Goal: Task Accomplishment & Management: Complete application form

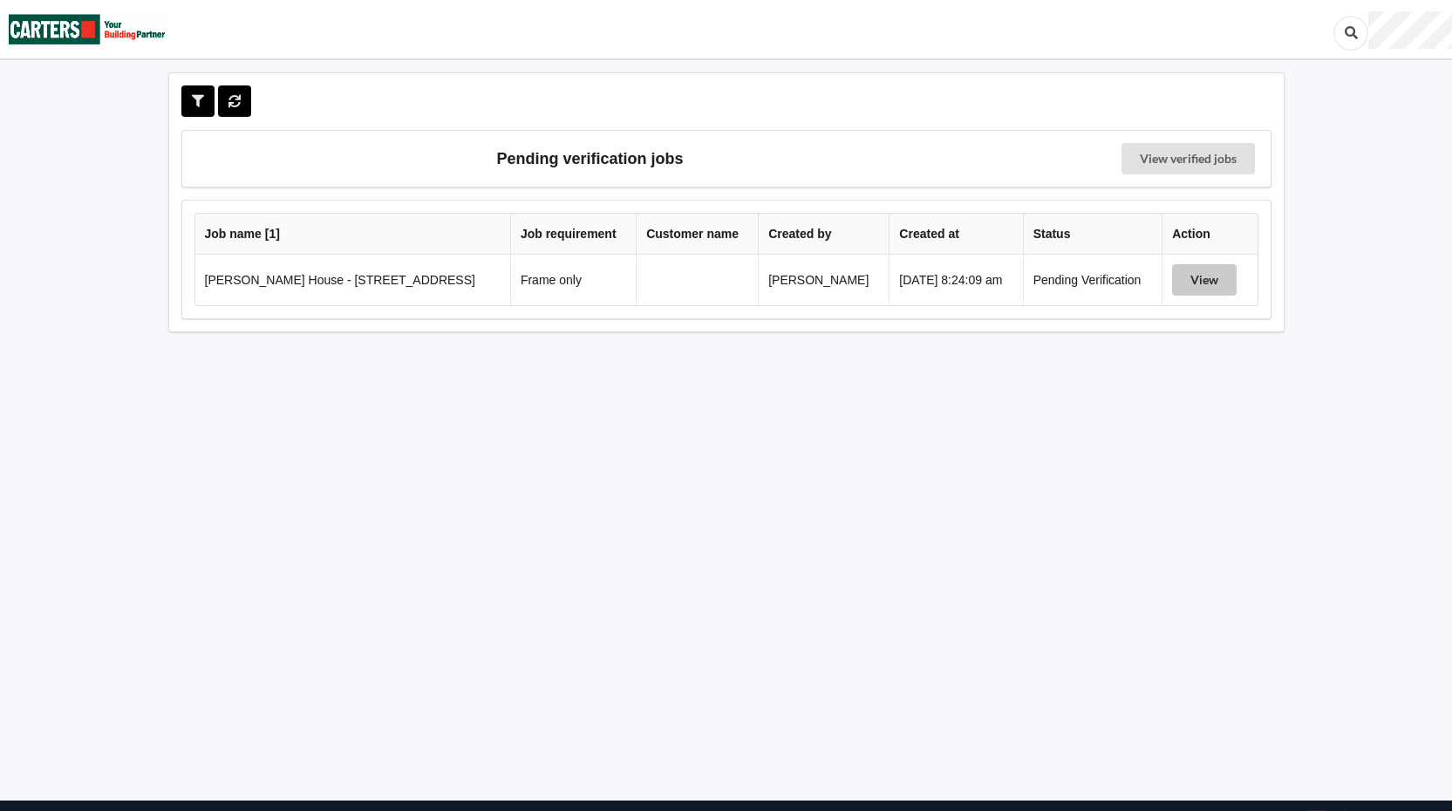
click at [1188, 270] on button "View" at bounding box center [1204, 279] width 65 height 31
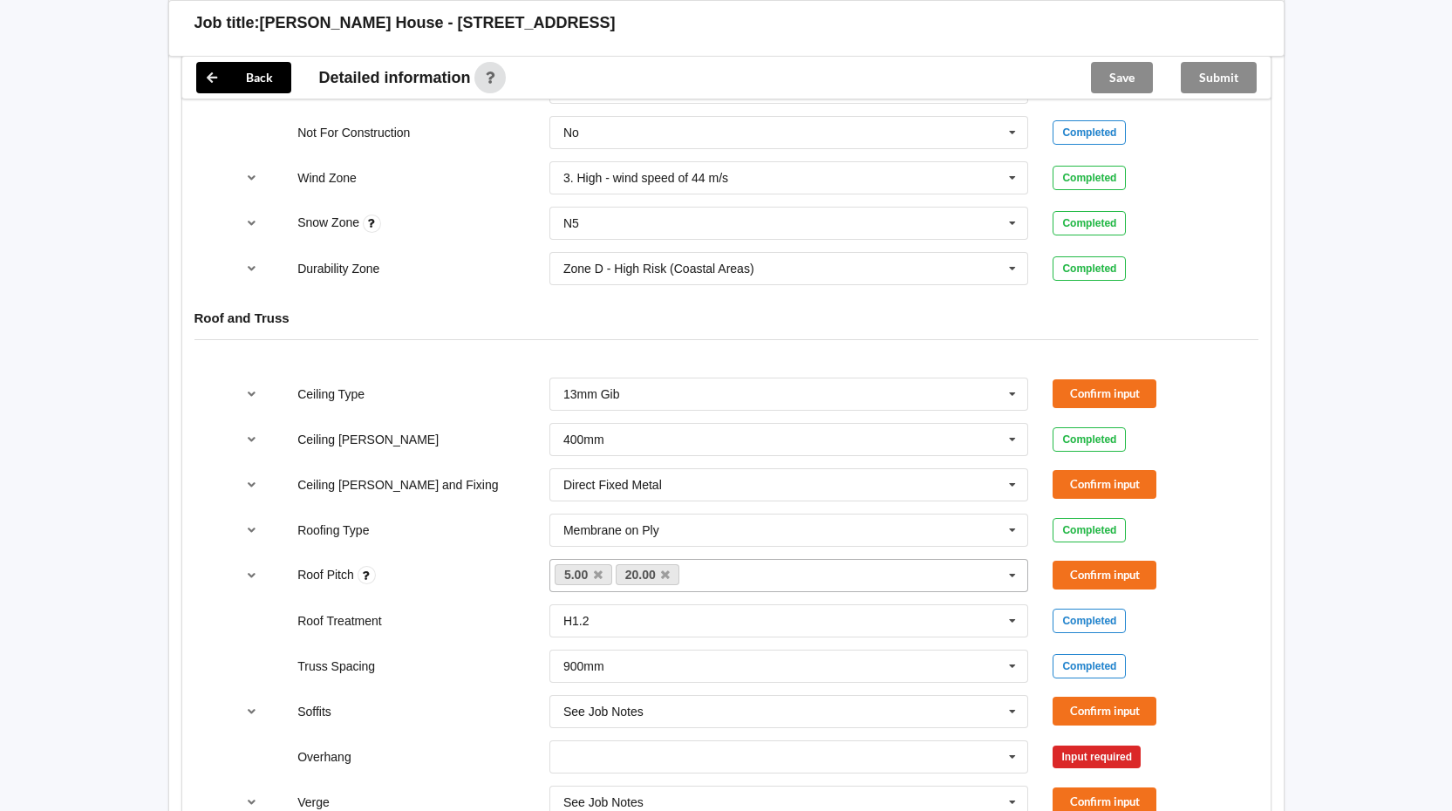
scroll to position [872, 0]
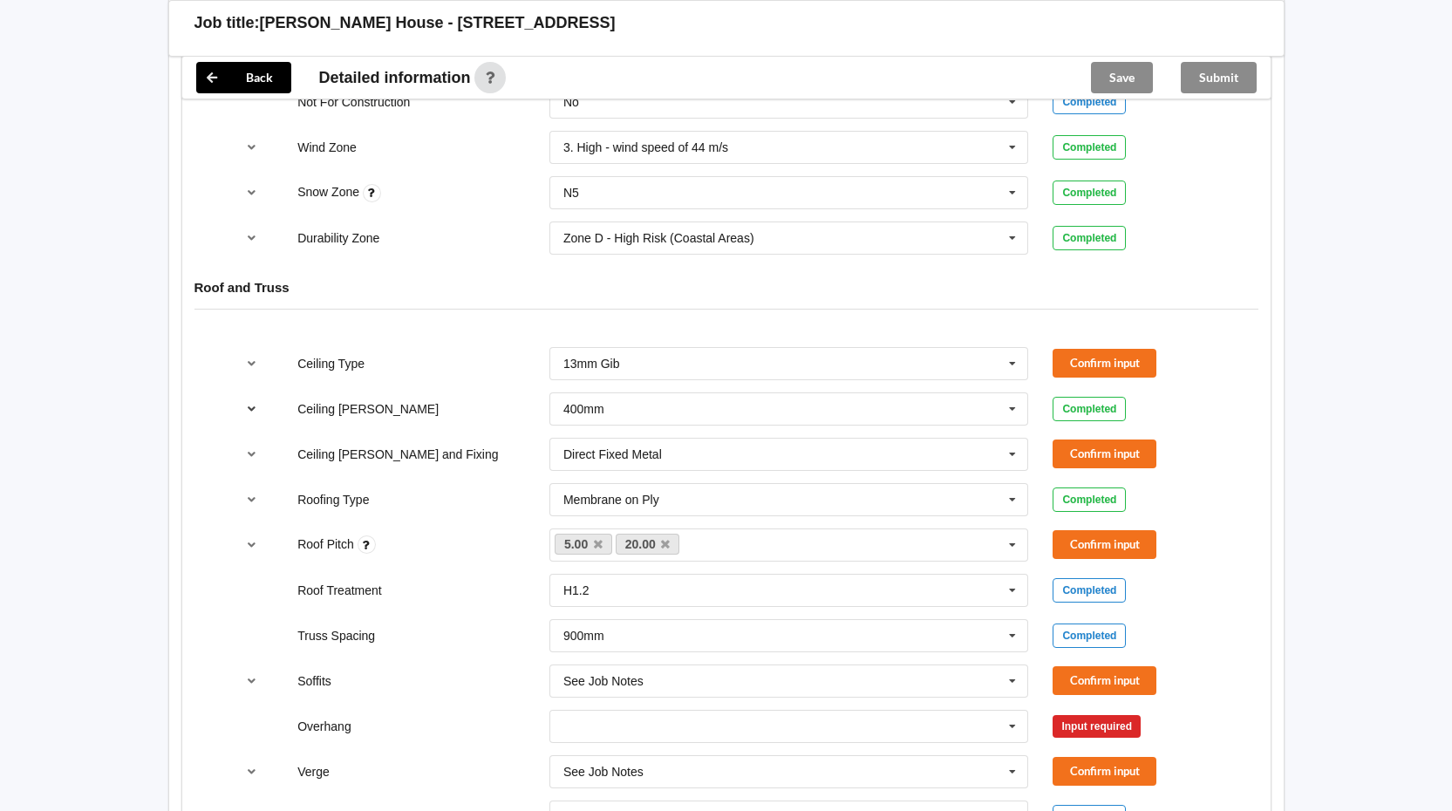
click at [252, 410] on icon "reference-toggle" at bounding box center [251, 408] width 15 height 10
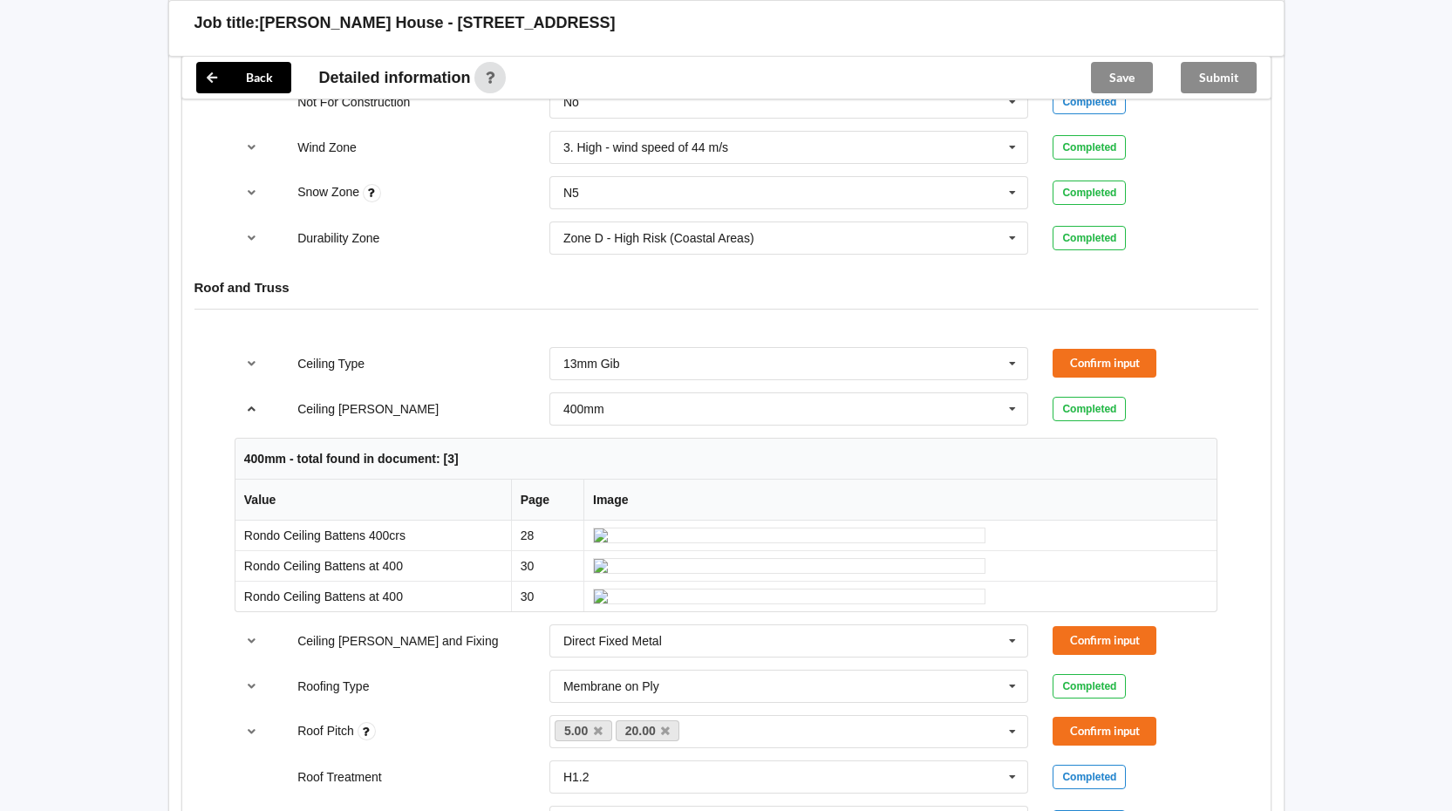
click at [254, 411] on icon "reference-toggle" at bounding box center [251, 408] width 15 height 10
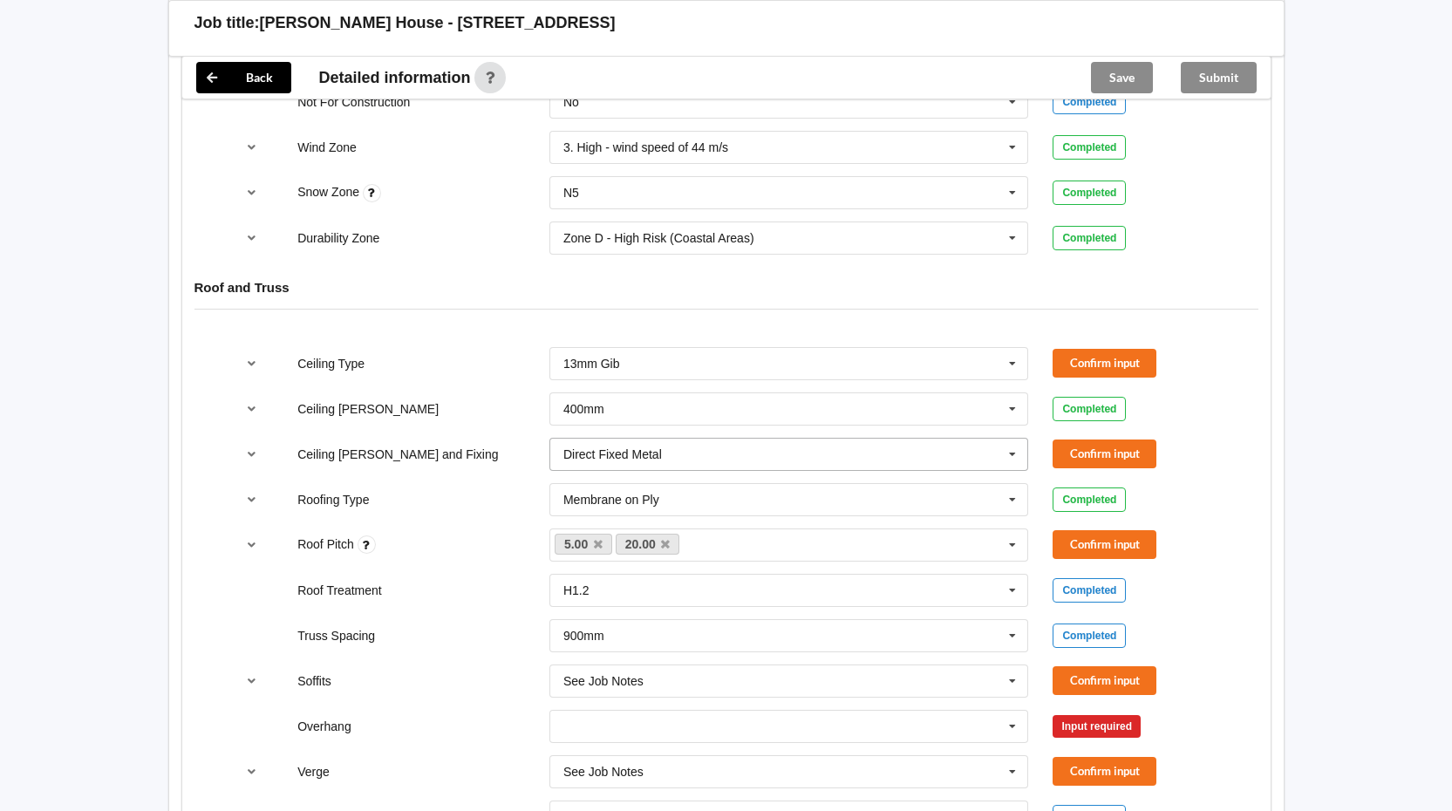
click at [1016, 455] on icon at bounding box center [1013, 455] width 26 height 32
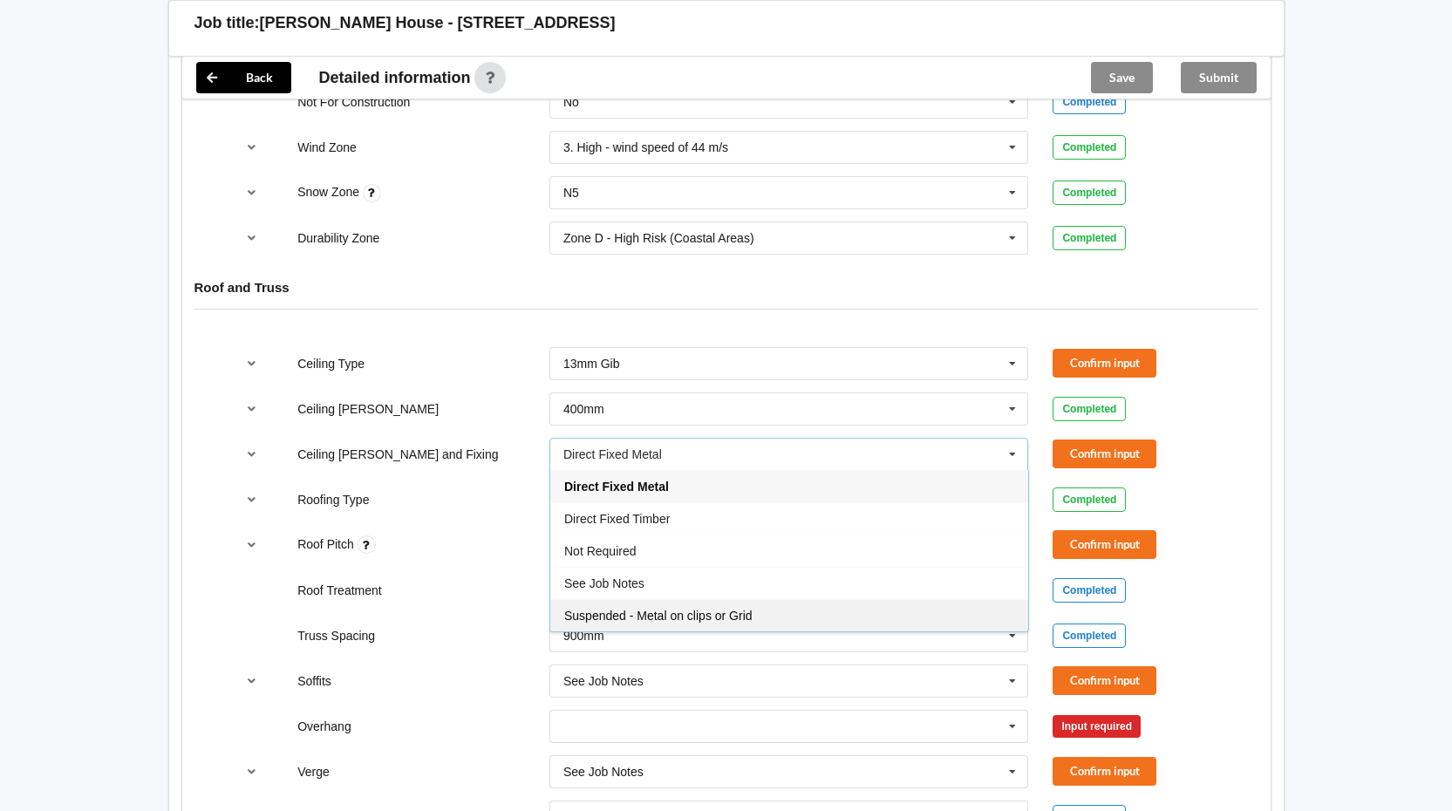
click at [636, 611] on span "Suspended - Metal on clips or Grid" at bounding box center [658, 616] width 188 height 14
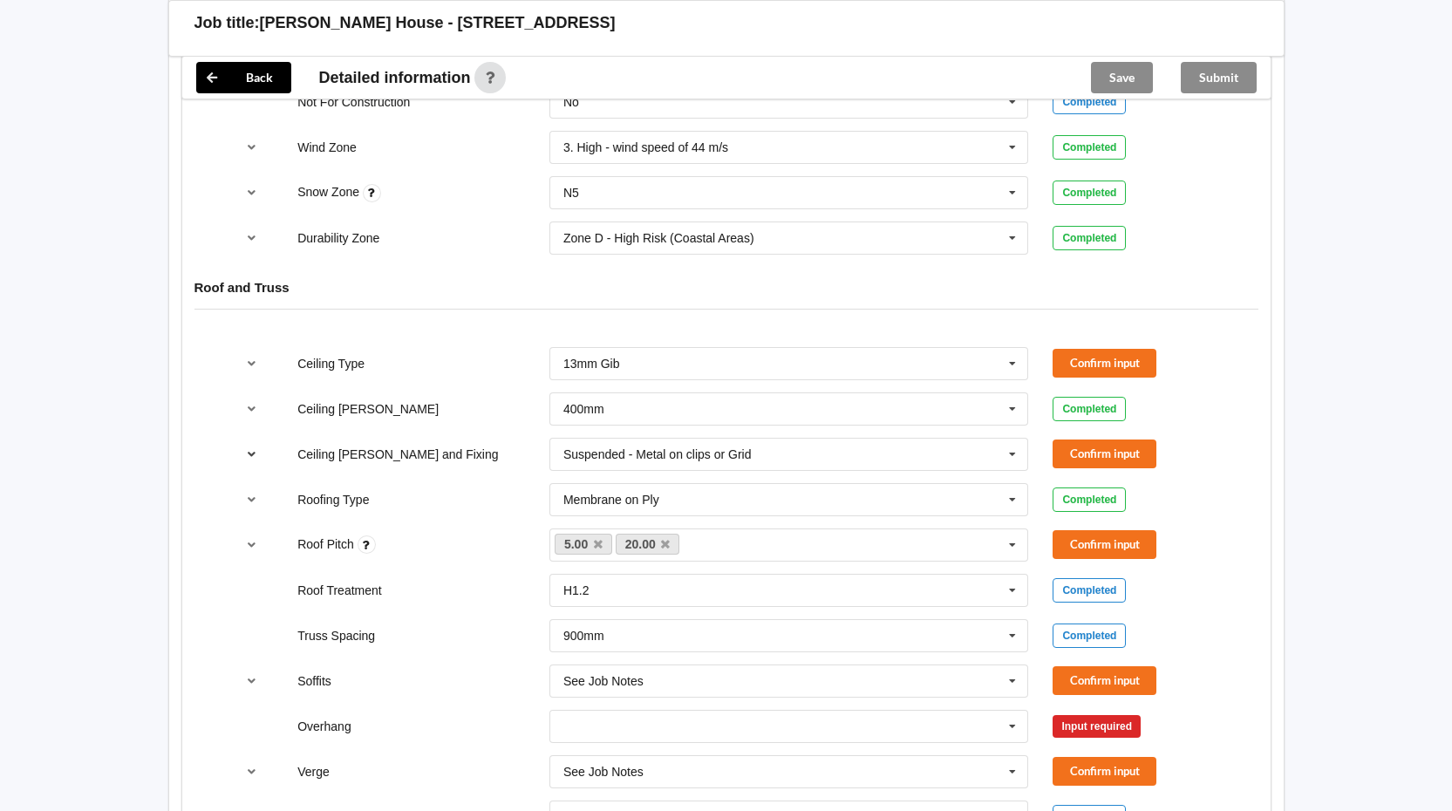
click at [255, 454] on icon "reference-toggle" at bounding box center [251, 453] width 15 height 10
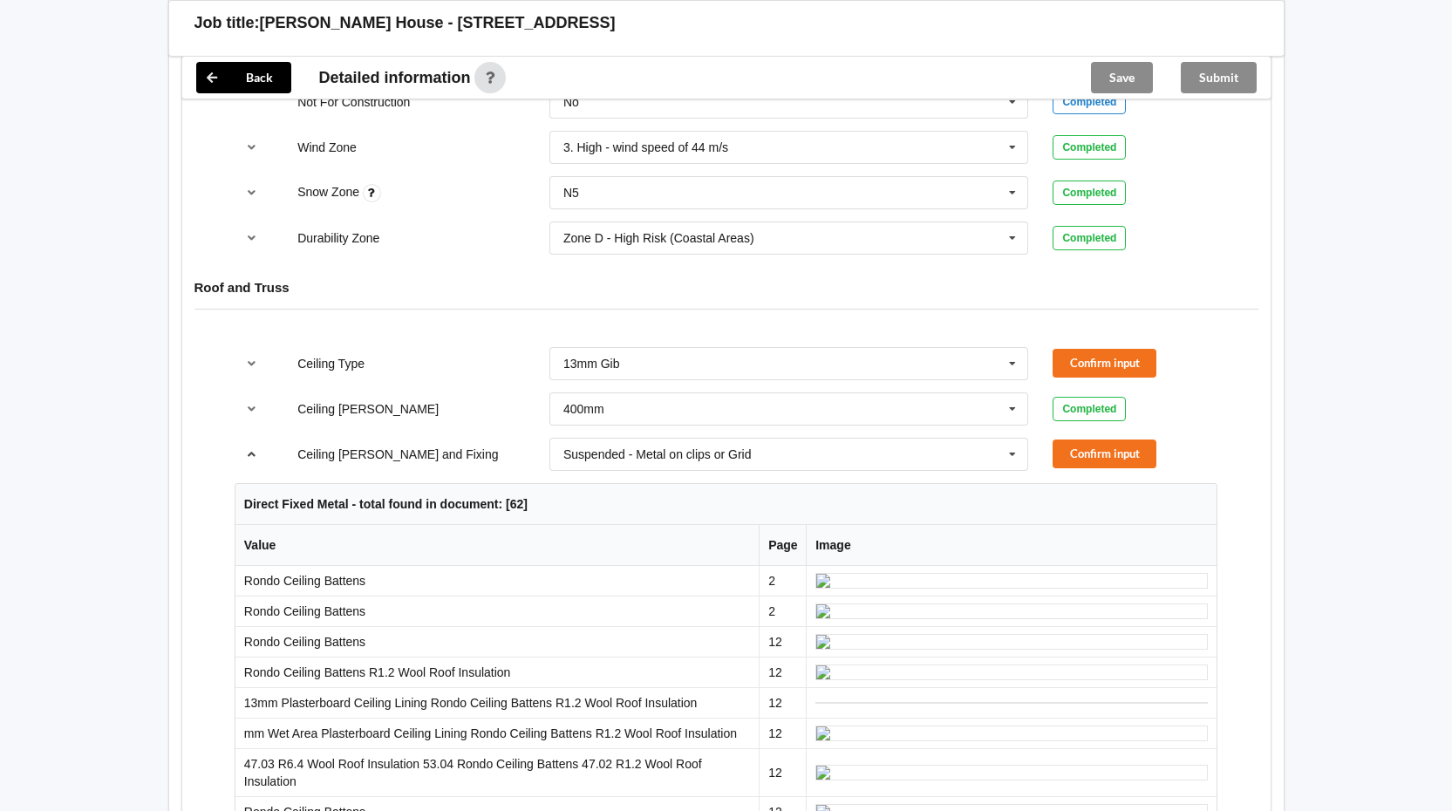
click at [255, 454] on icon "reference-toggle" at bounding box center [251, 453] width 15 height 10
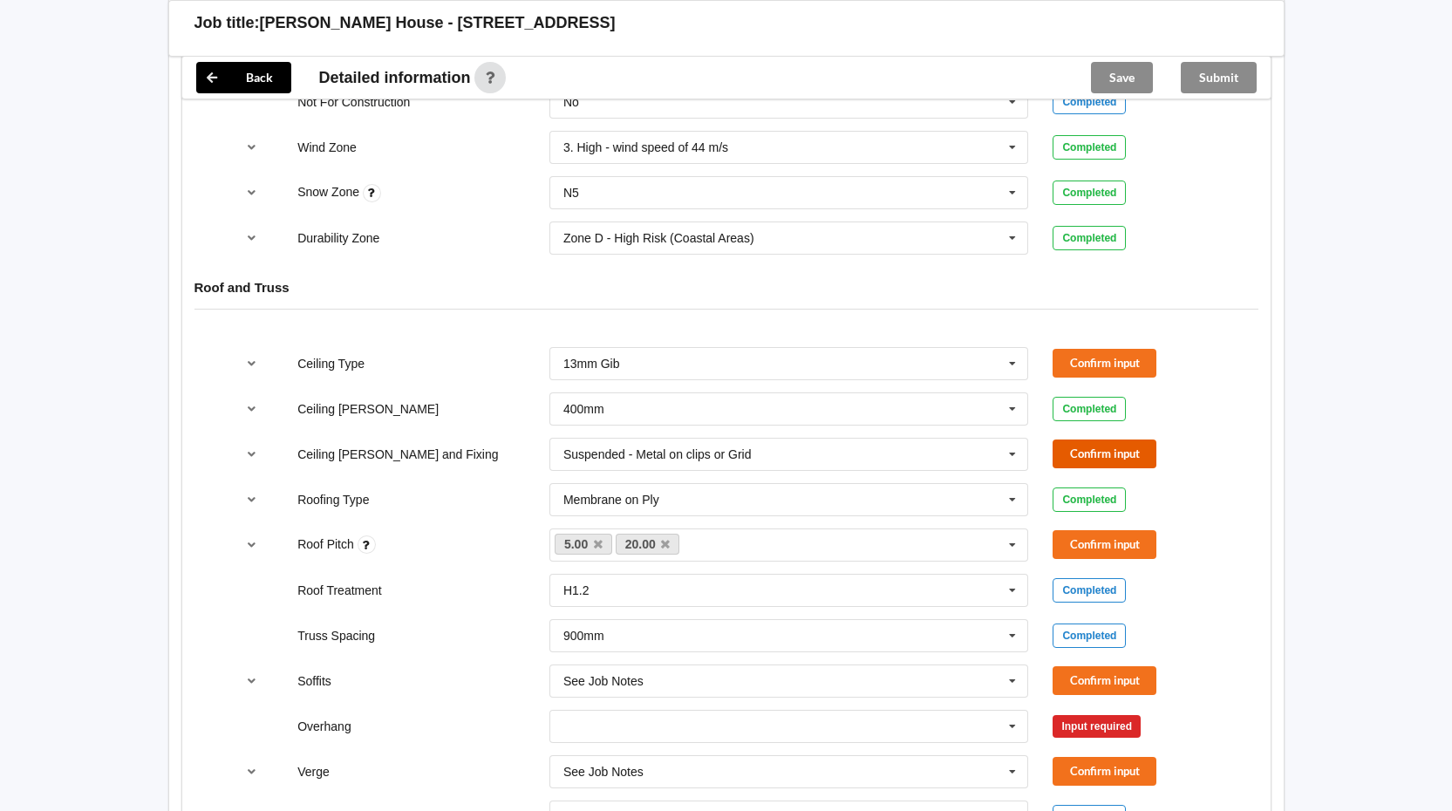
click at [1112, 455] on button "Confirm input" at bounding box center [1105, 454] width 104 height 29
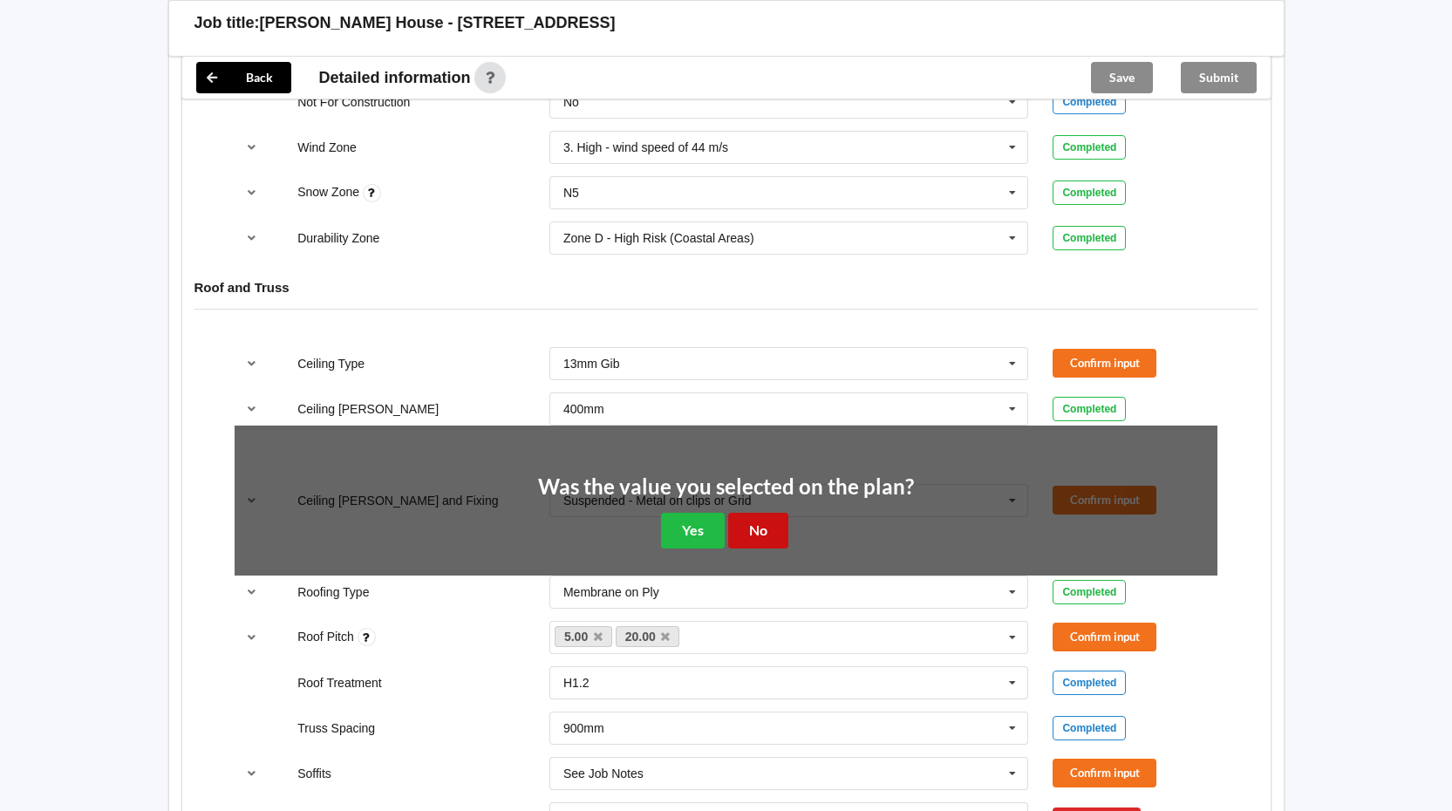
click at [762, 536] on button "No" at bounding box center [758, 531] width 60 height 36
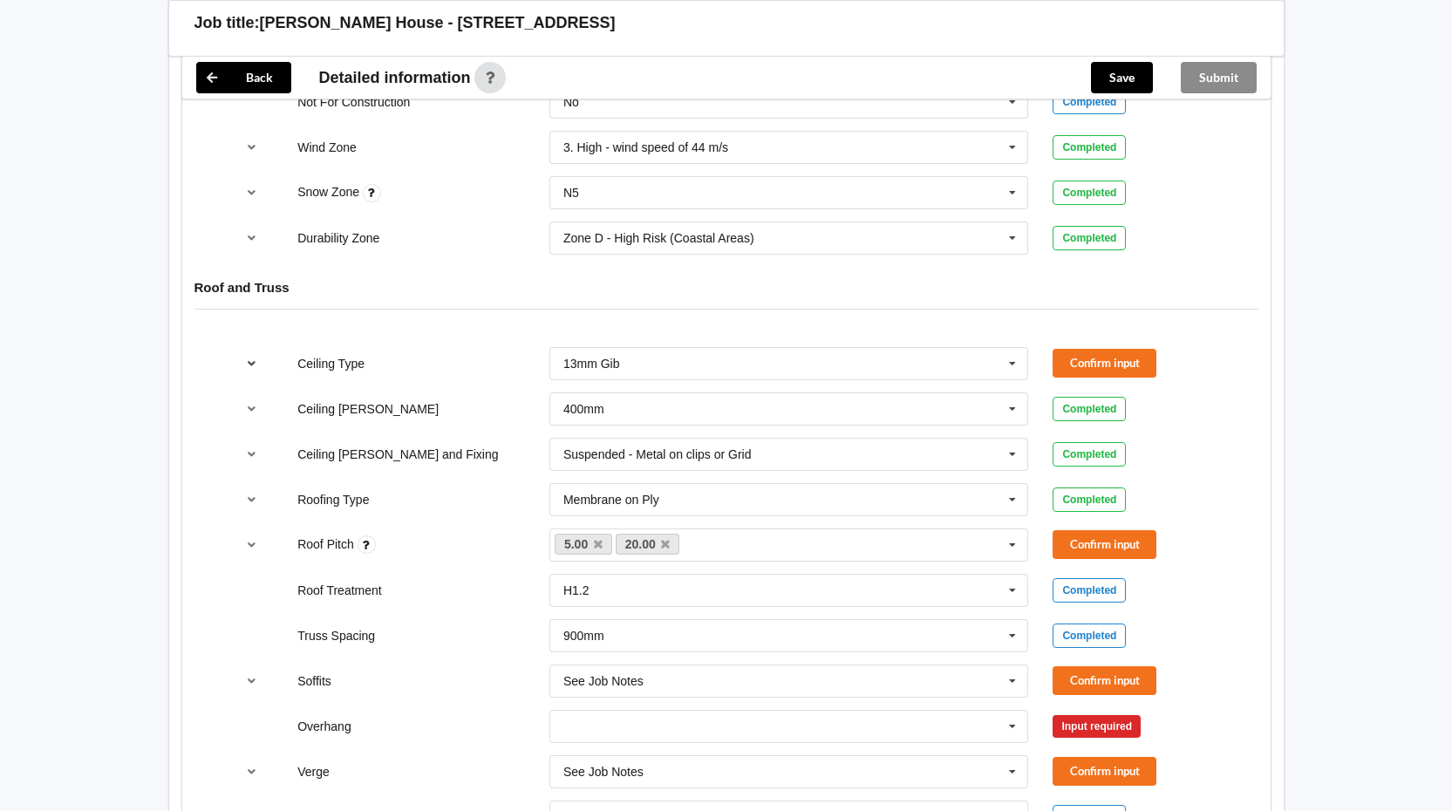
click at [256, 363] on icon "reference-toggle" at bounding box center [251, 363] width 15 height 10
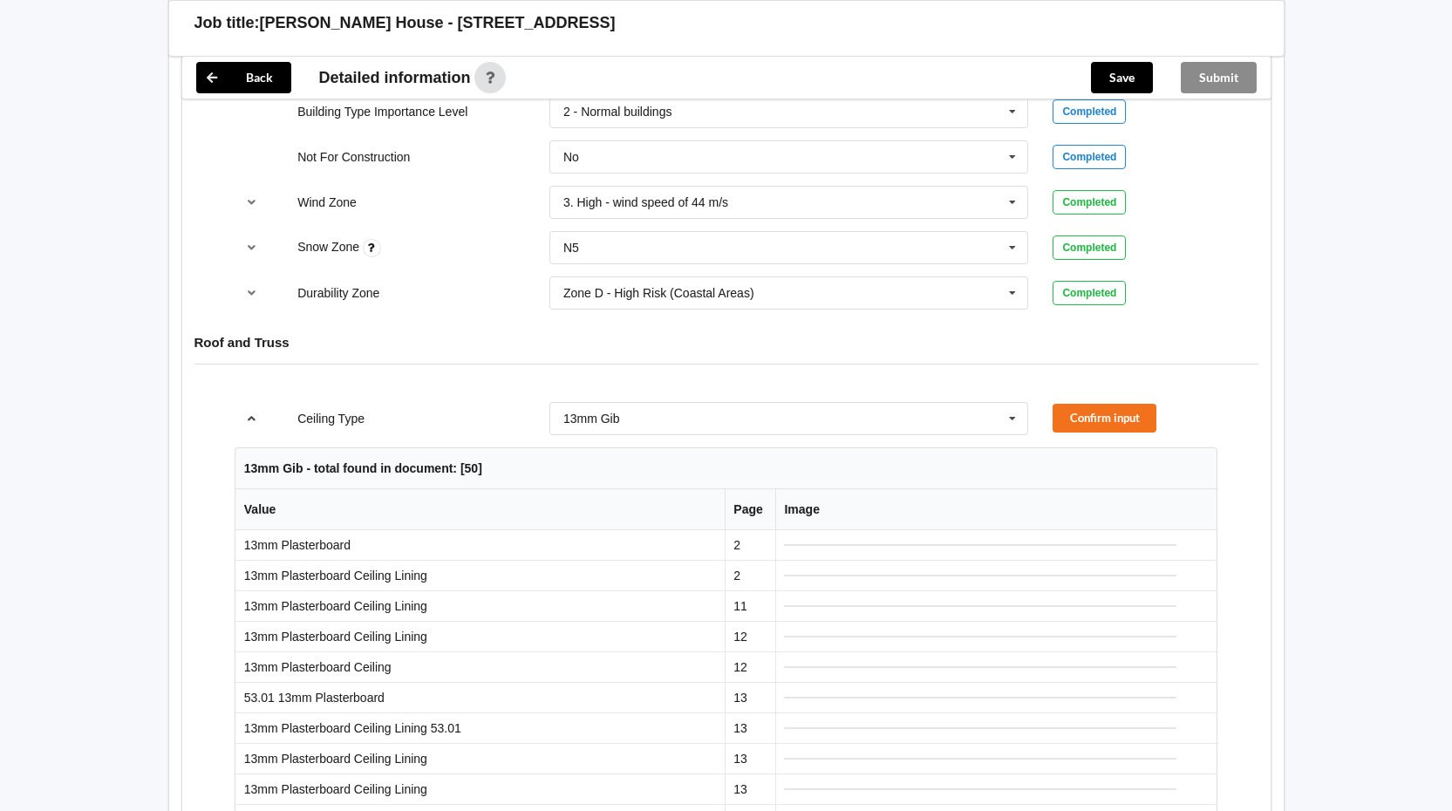
scroll to position [698, 0]
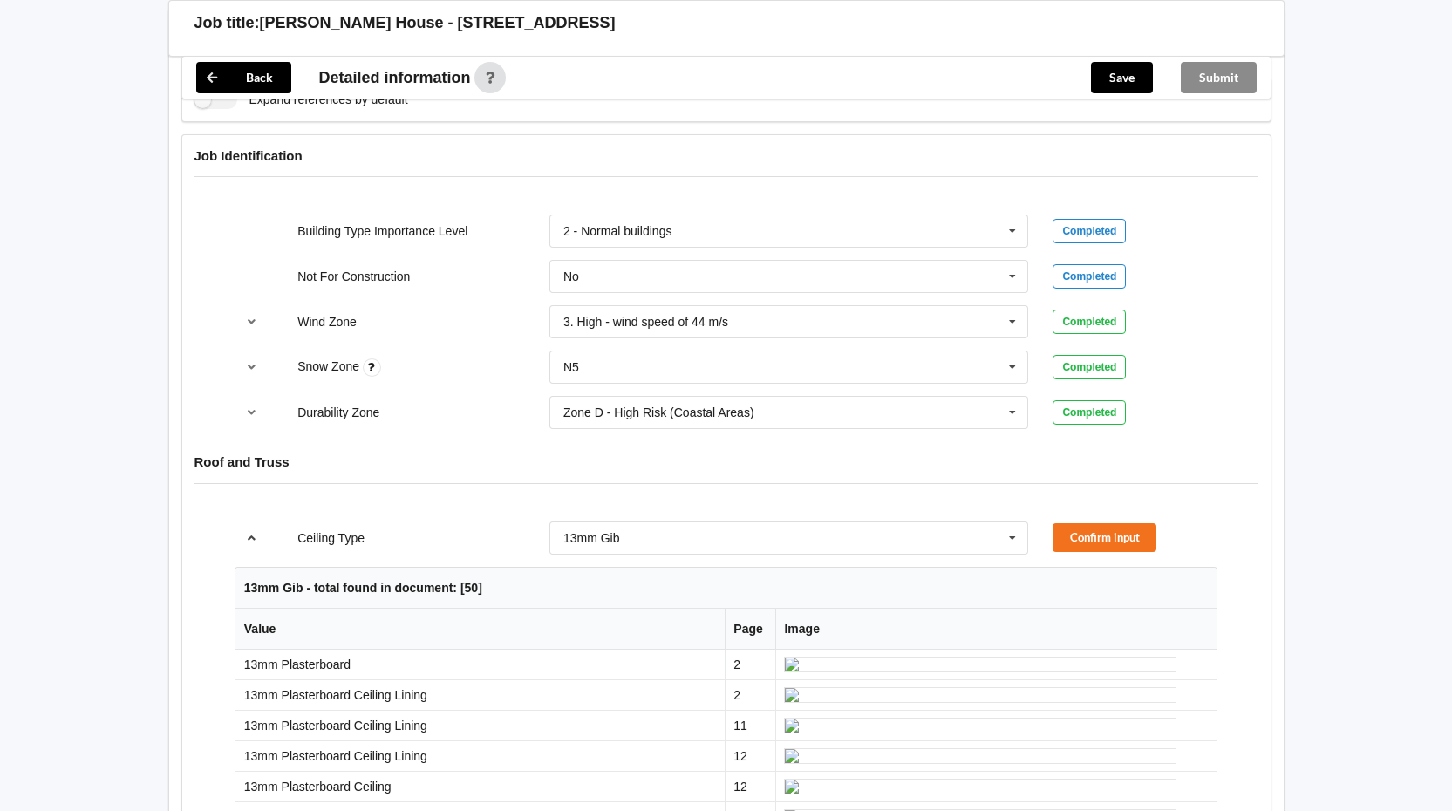
drag, startPoint x: 253, startPoint y: 544, endPoint x: 750, endPoint y: 535, distance: 497.3
click at [256, 544] on button "reference-toggle" at bounding box center [252, 537] width 34 height 31
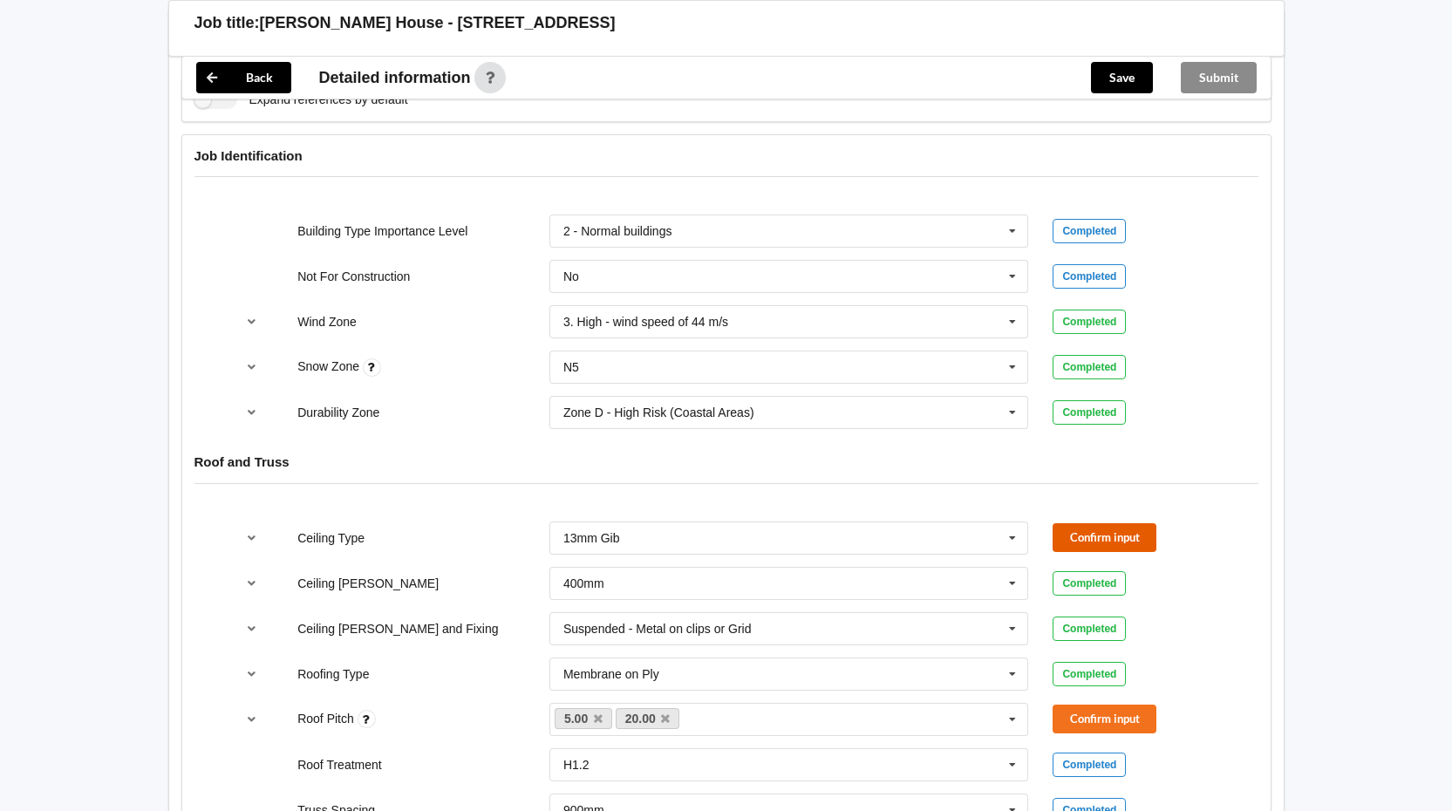
click at [1091, 536] on button "Confirm input" at bounding box center [1105, 537] width 104 height 29
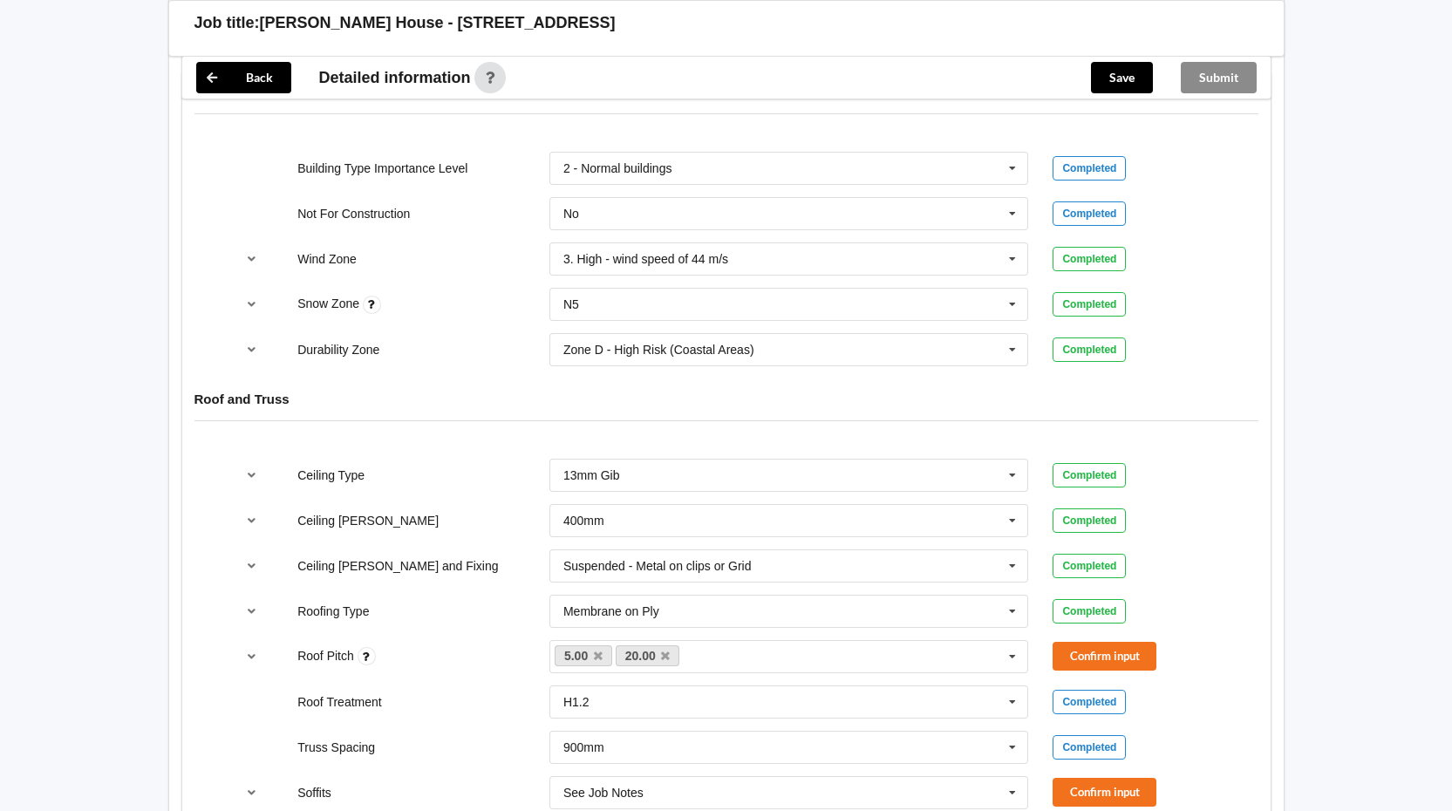
scroll to position [872, 0]
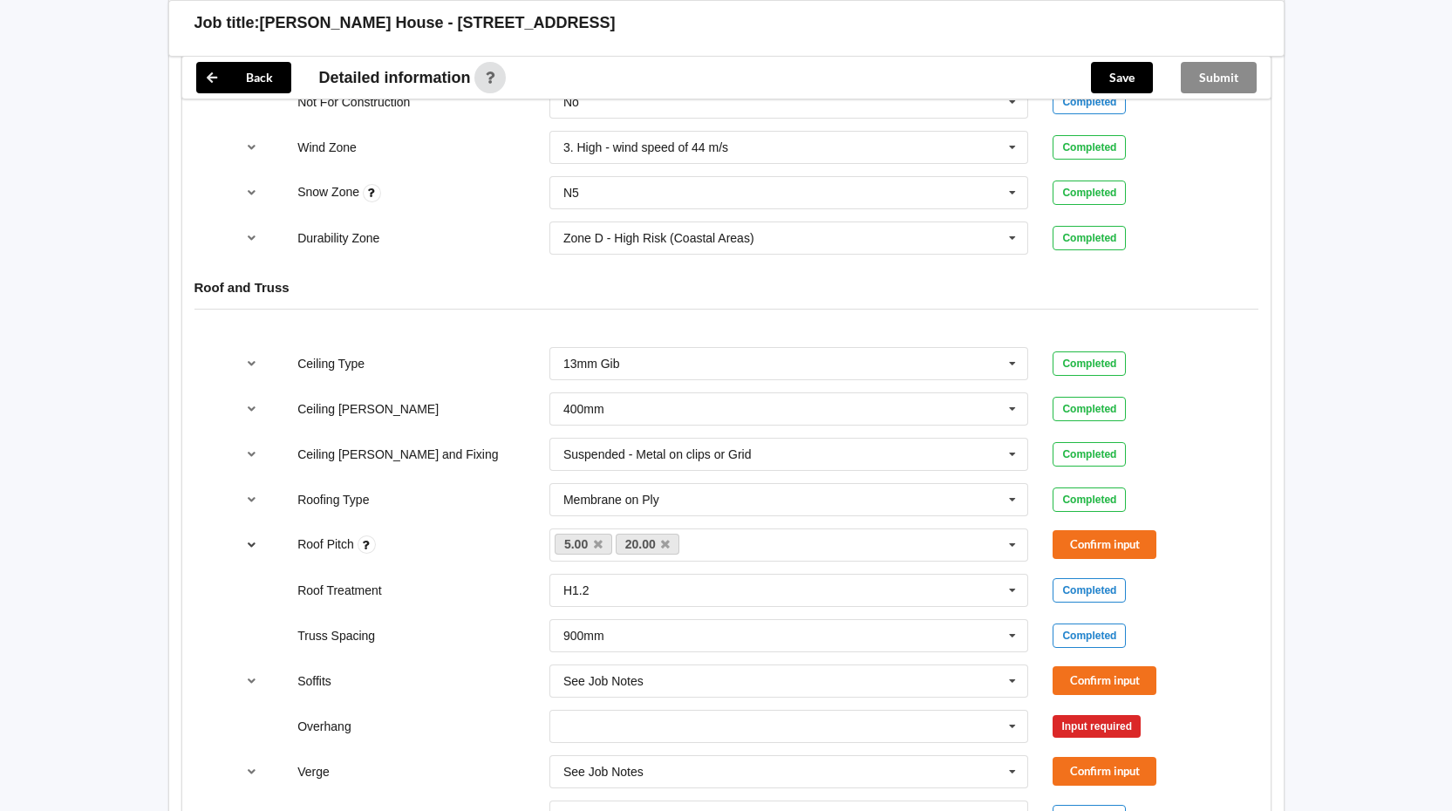
click at [252, 543] on icon "reference-toggle" at bounding box center [251, 544] width 15 height 10
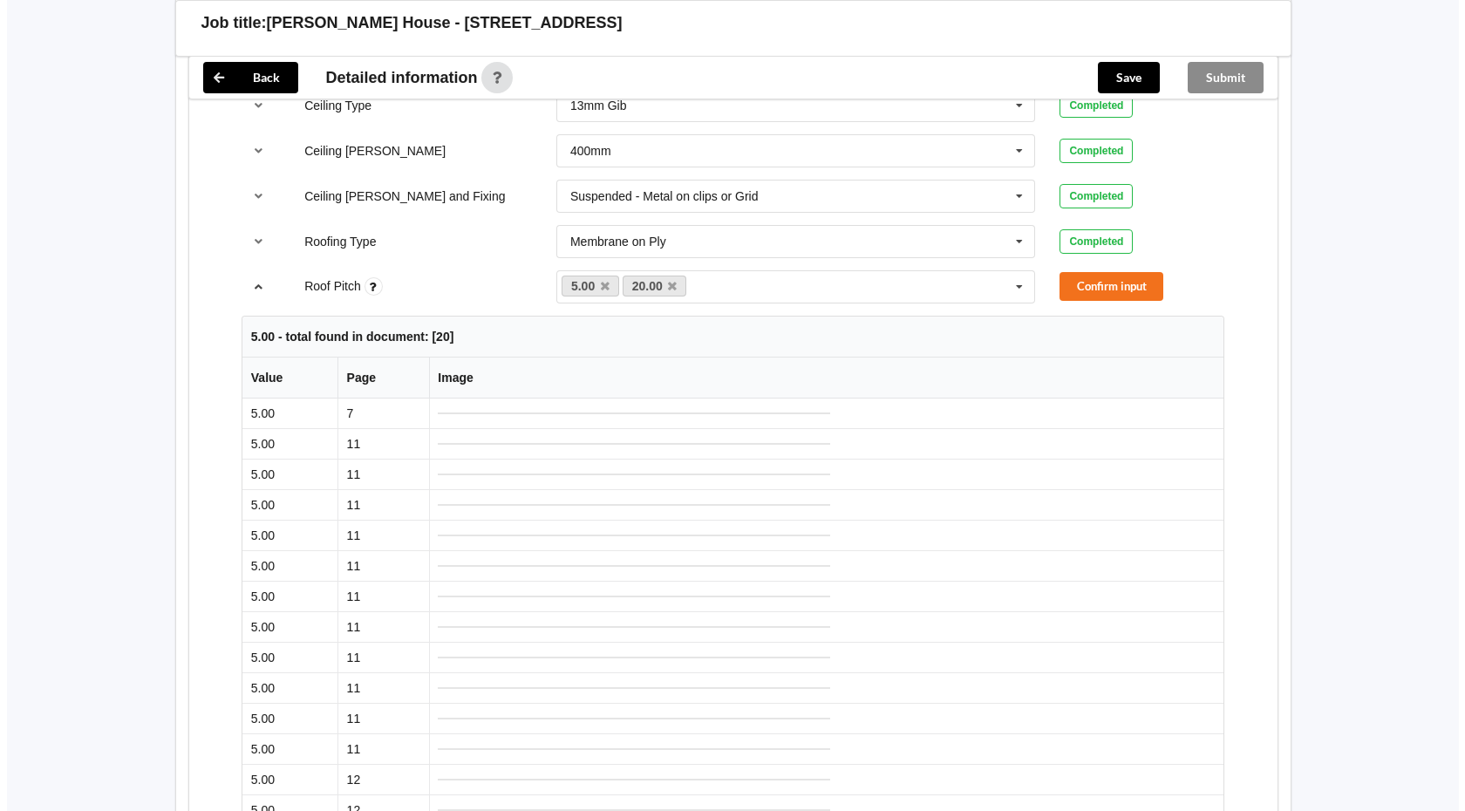
scroll to position [1221, 0]
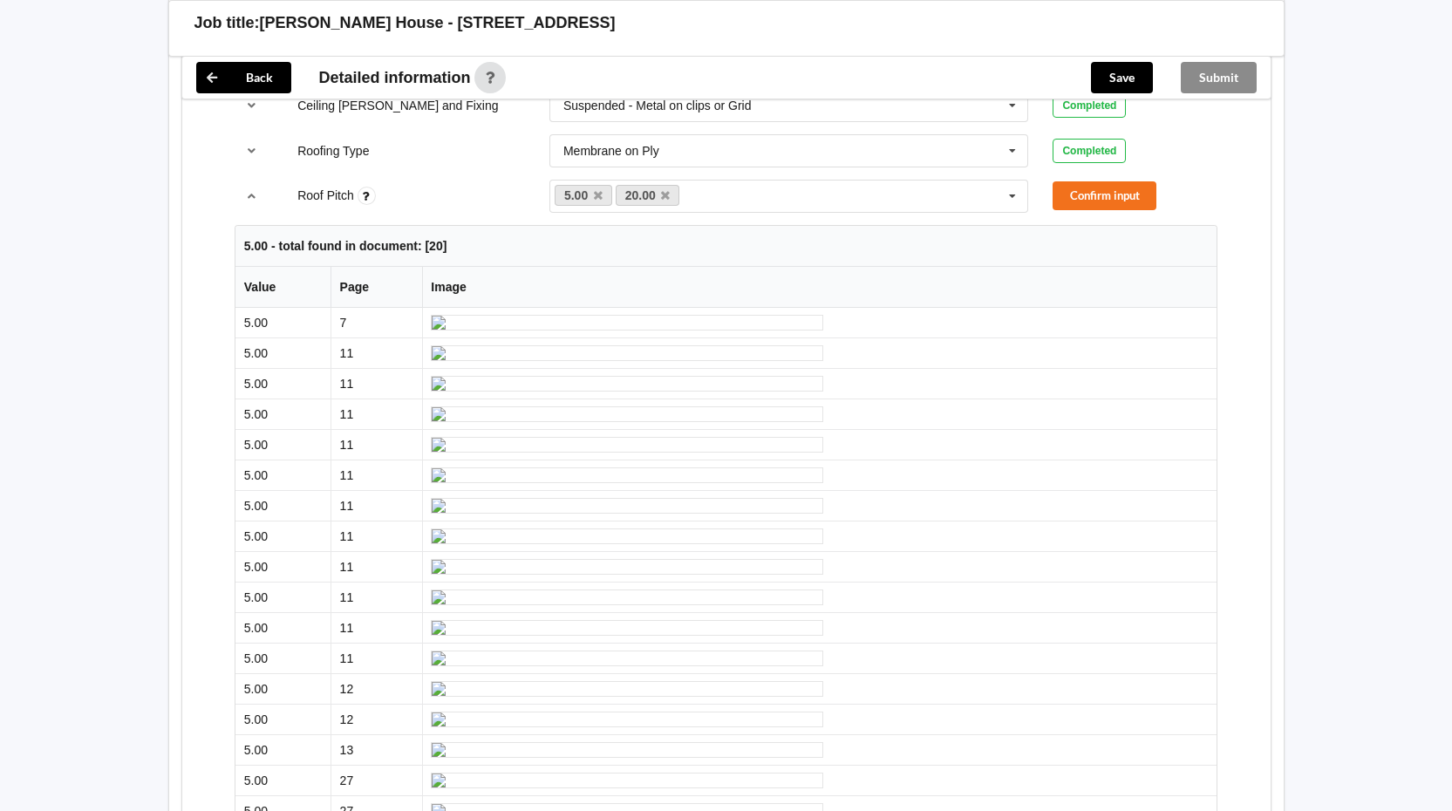
click at [584, 331] on img at bounding box center [627, 323] width 393 height 16
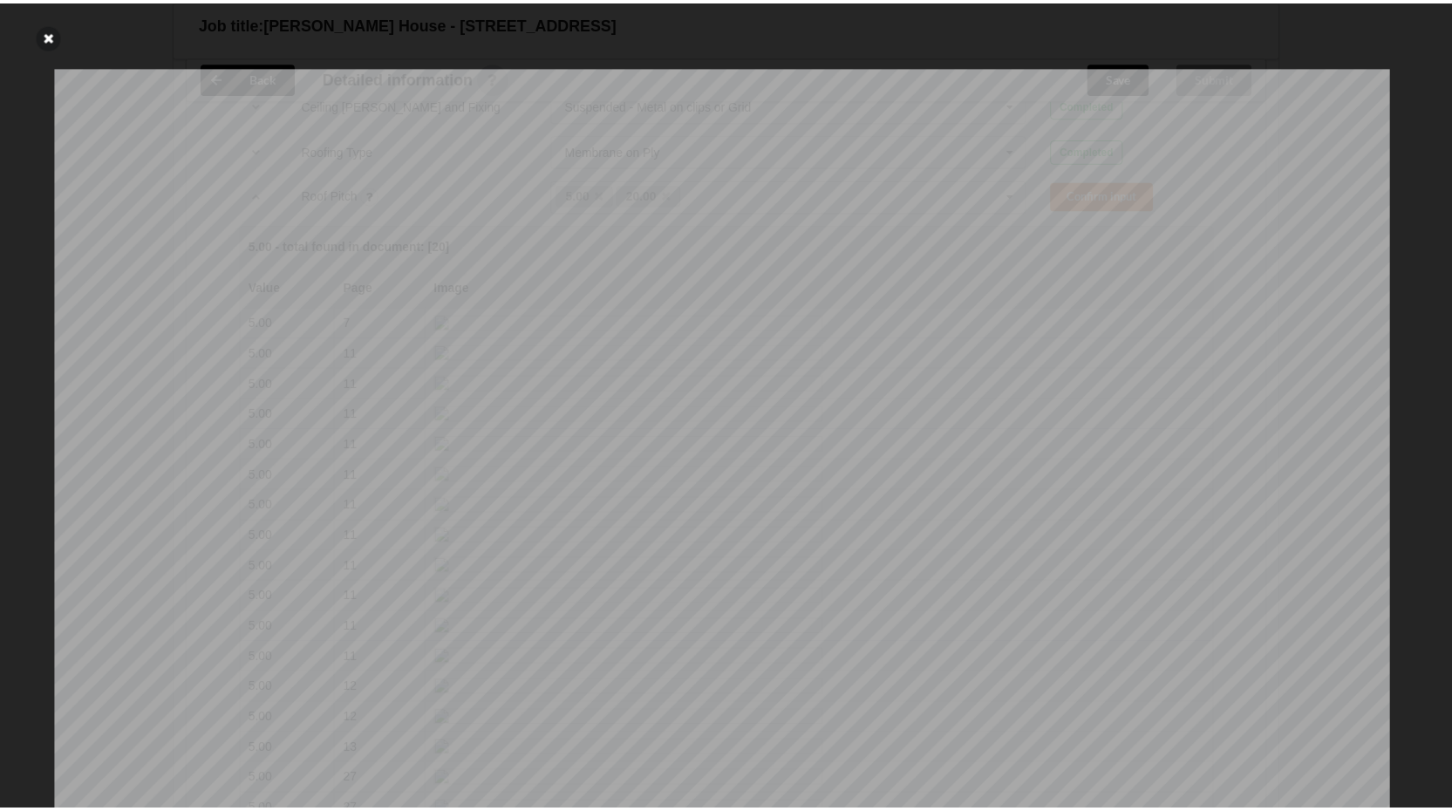
scroll to position [0, 0]
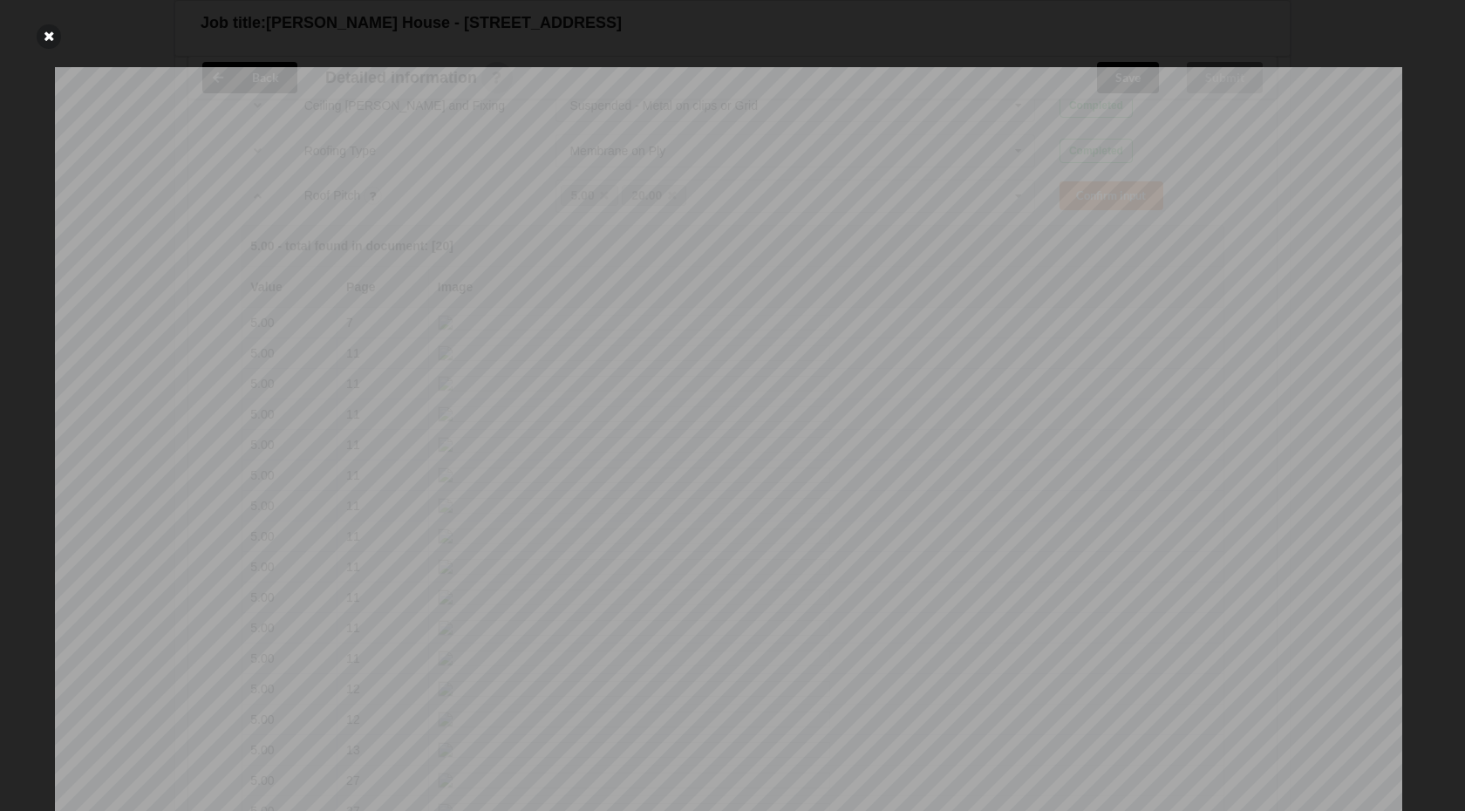
click at [51, 38] on icon at bounding box center [49, 36] width 24 height 24
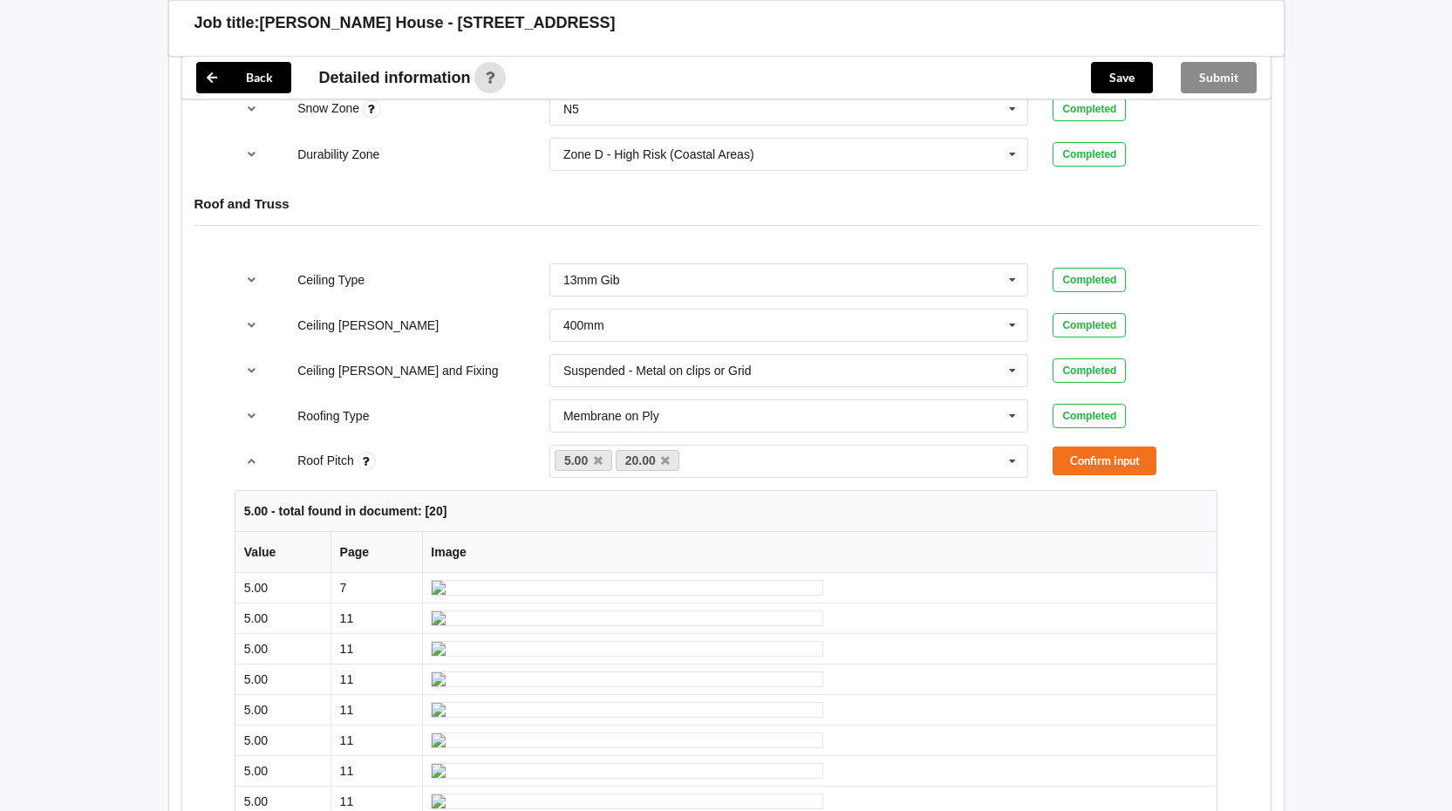
scroll to position [959, 0]
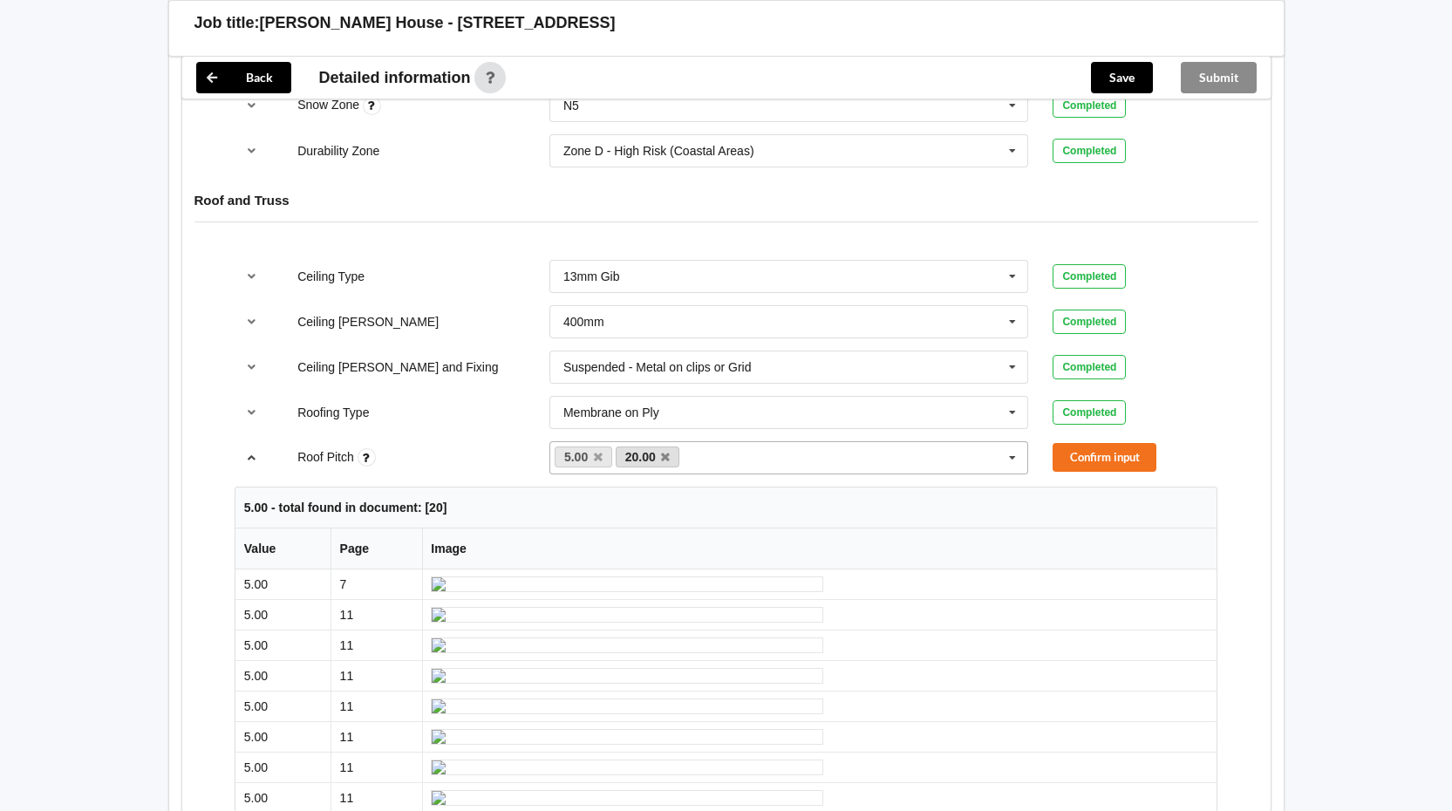
drag, startPoint x: 253, startPoint y: 456, endPoint x: 672, endPoint y: 448, distance: 418.7
click at [254, 456] on icon "reference-toggle" at bounding box center [251, 457] width 15 height 10
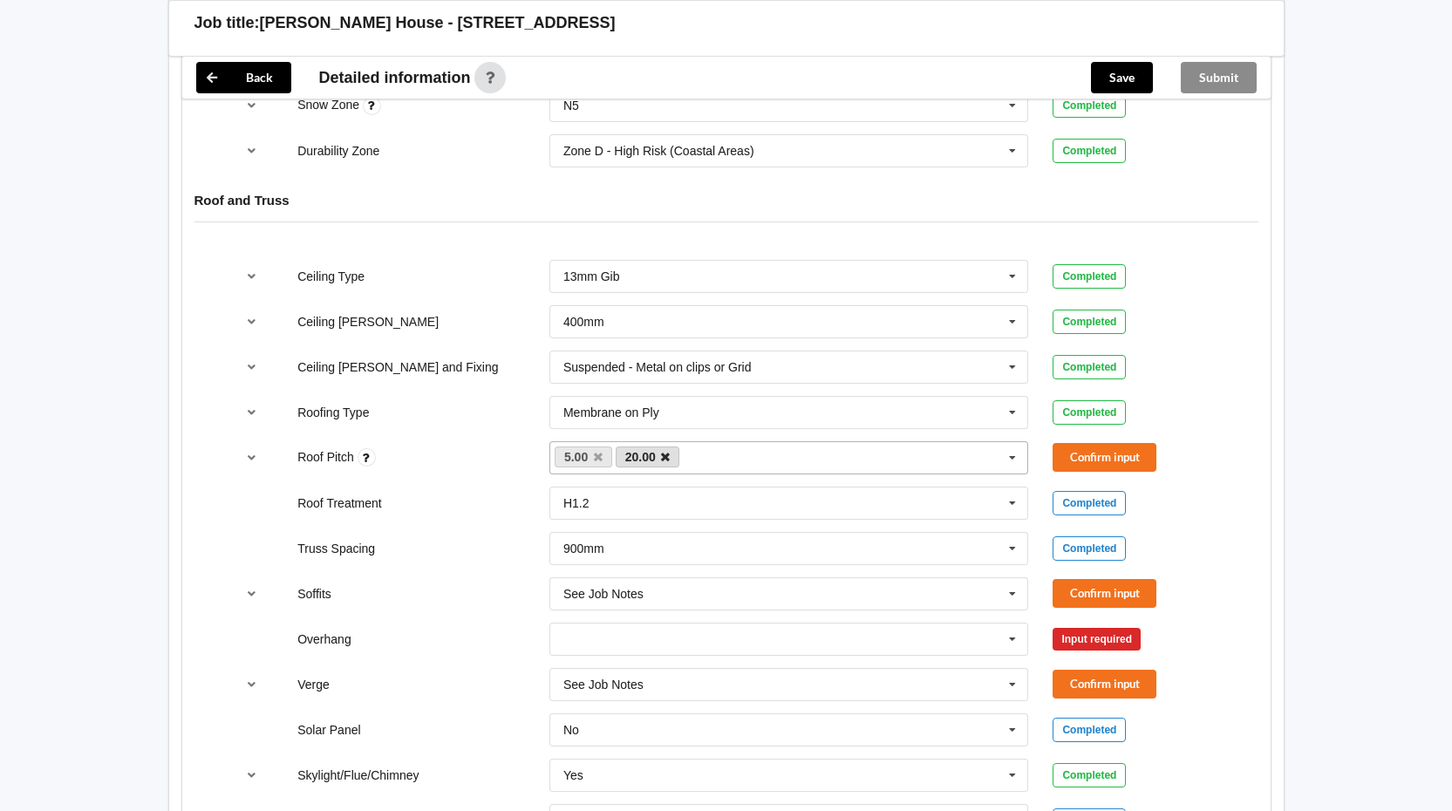
click at [667, 457] on icon at bounding box center [665, 457] width 9 height 11
click at [1070, 458] on button "Confirm input" at bounding box center [1105, 457] width 104 height 29
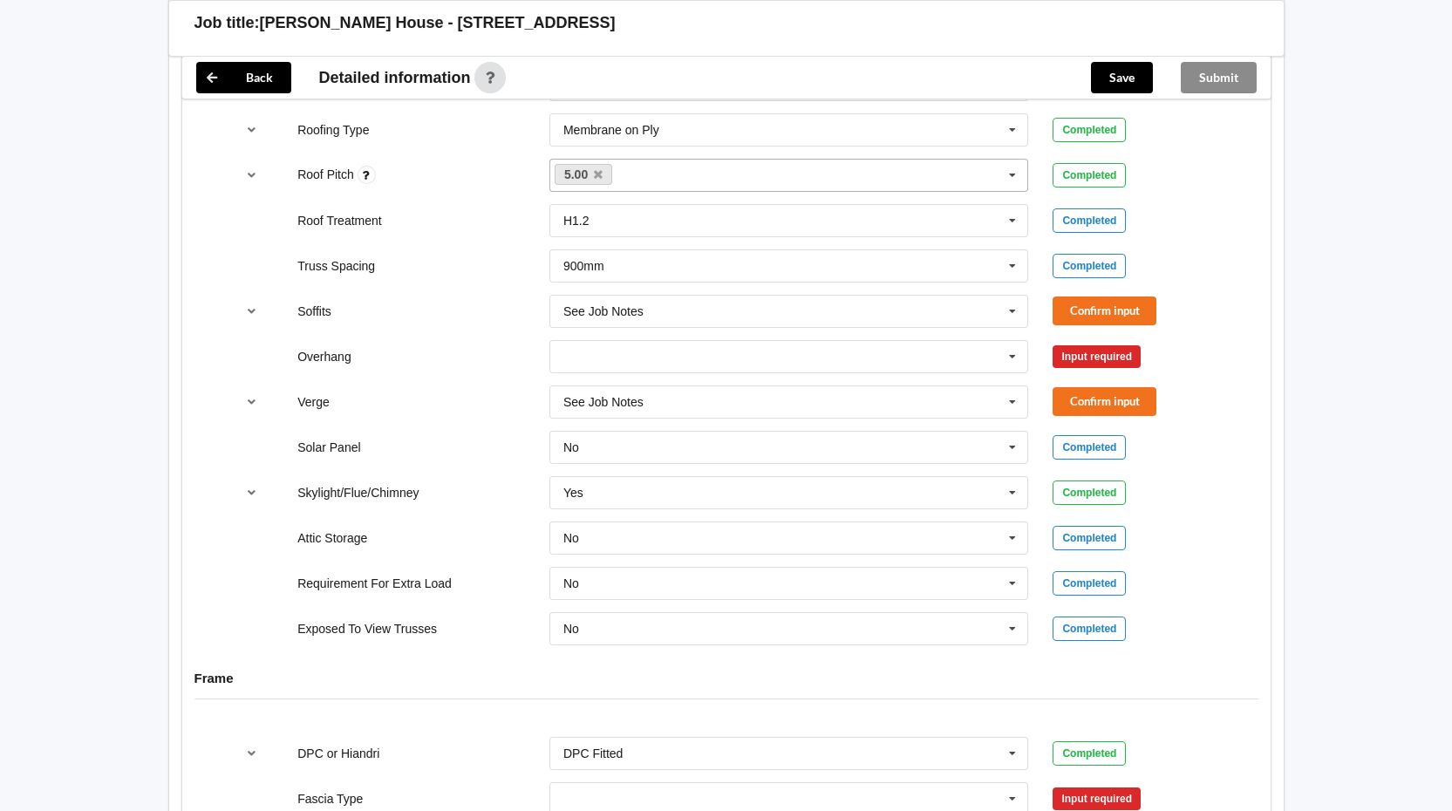
scroll to position [1188, 0]
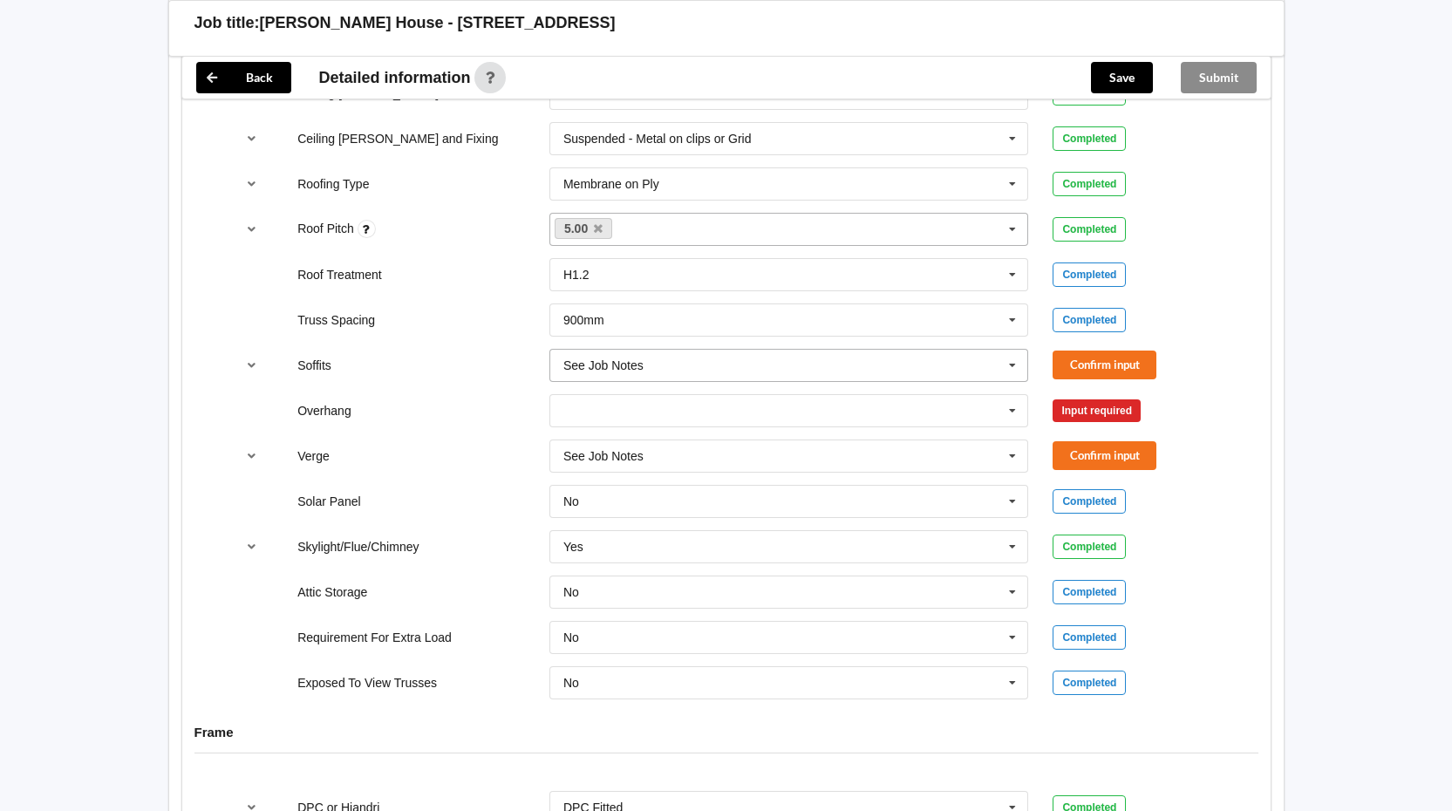
click at [1013, 365] on icon at bounding box center [1013, 366] width 26 height 32
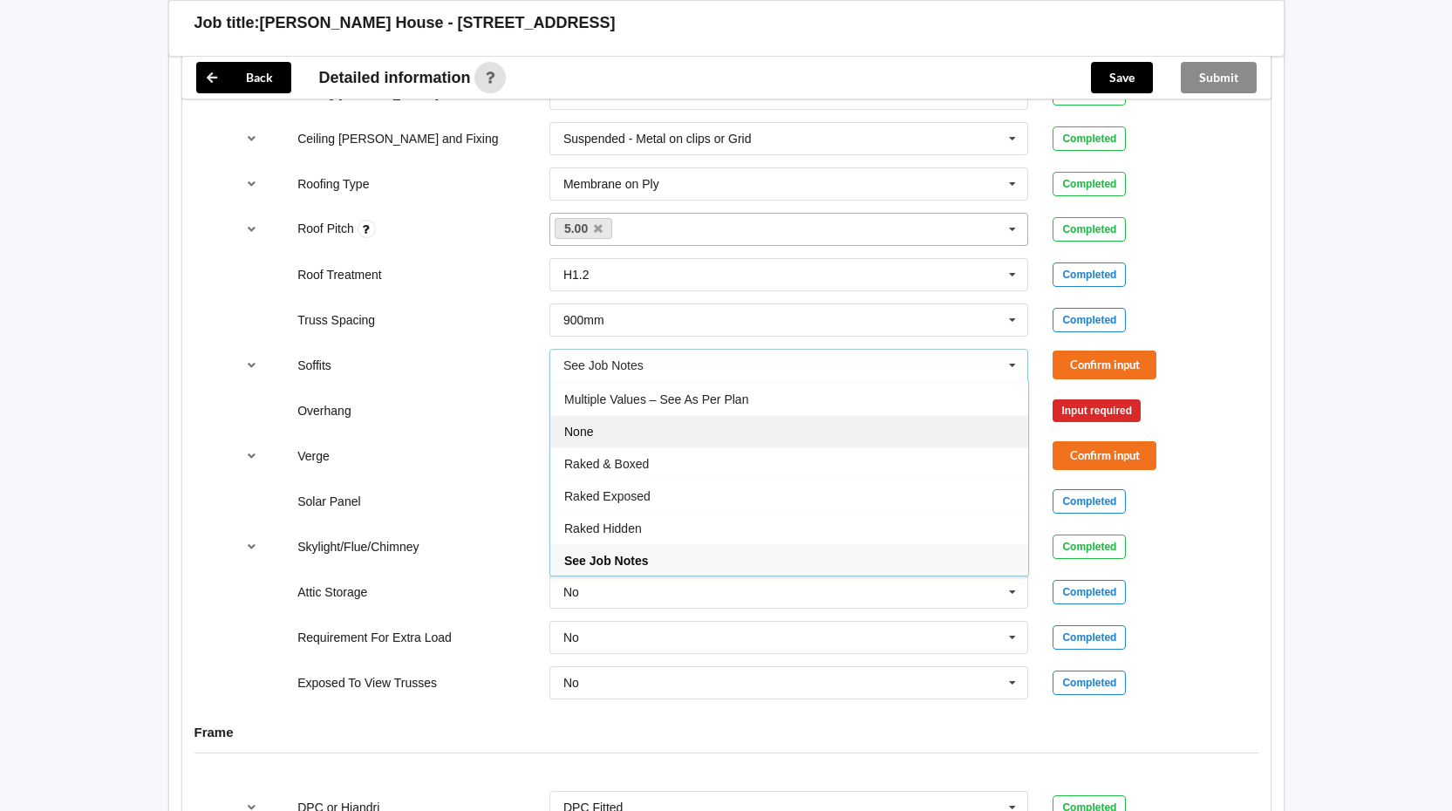
click at [667, 435] on div "None" at bounding box center [789, 431] width 478 height 32
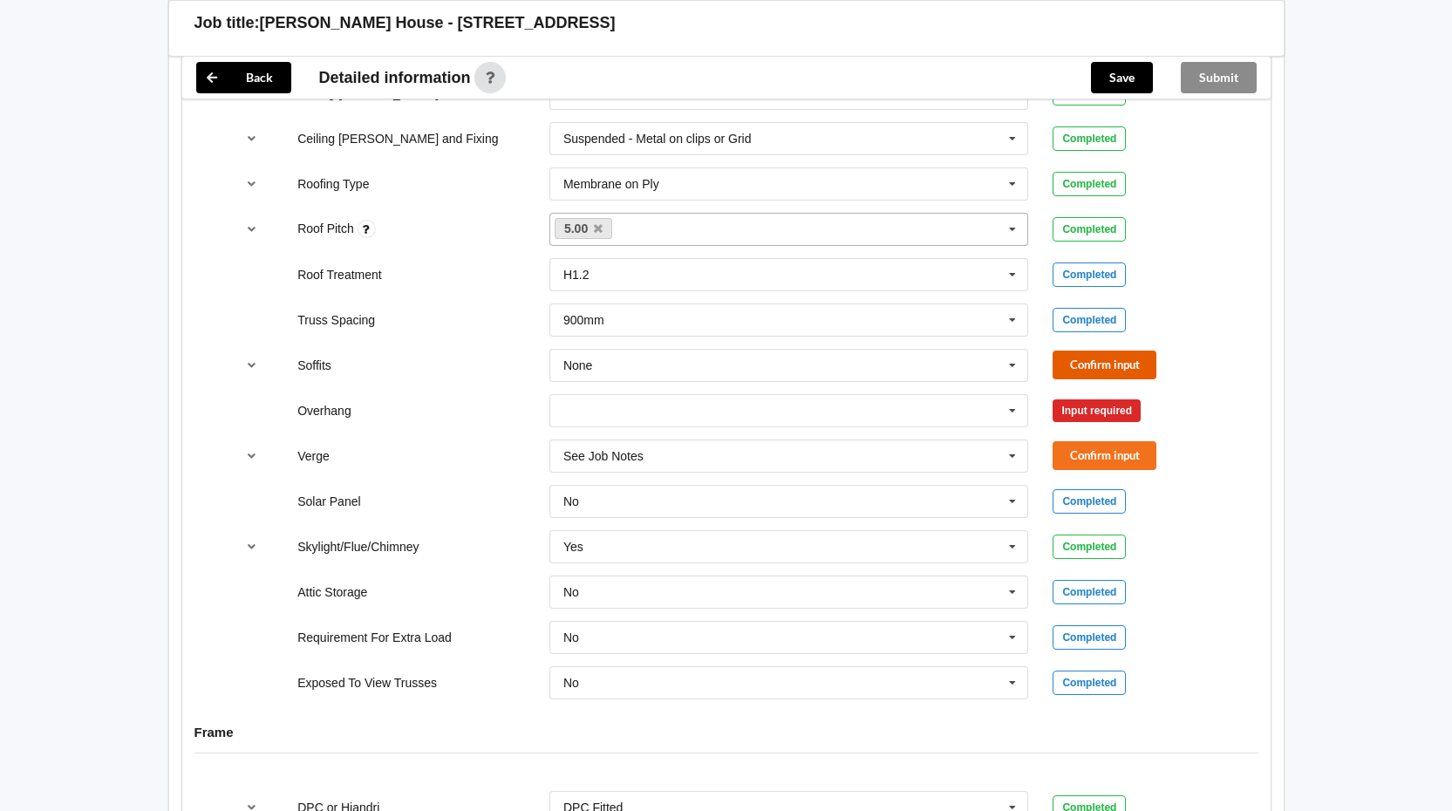
click at [1100, 357] on button "Confirm input" at bounding box center [1105, 365] width 104 height 29
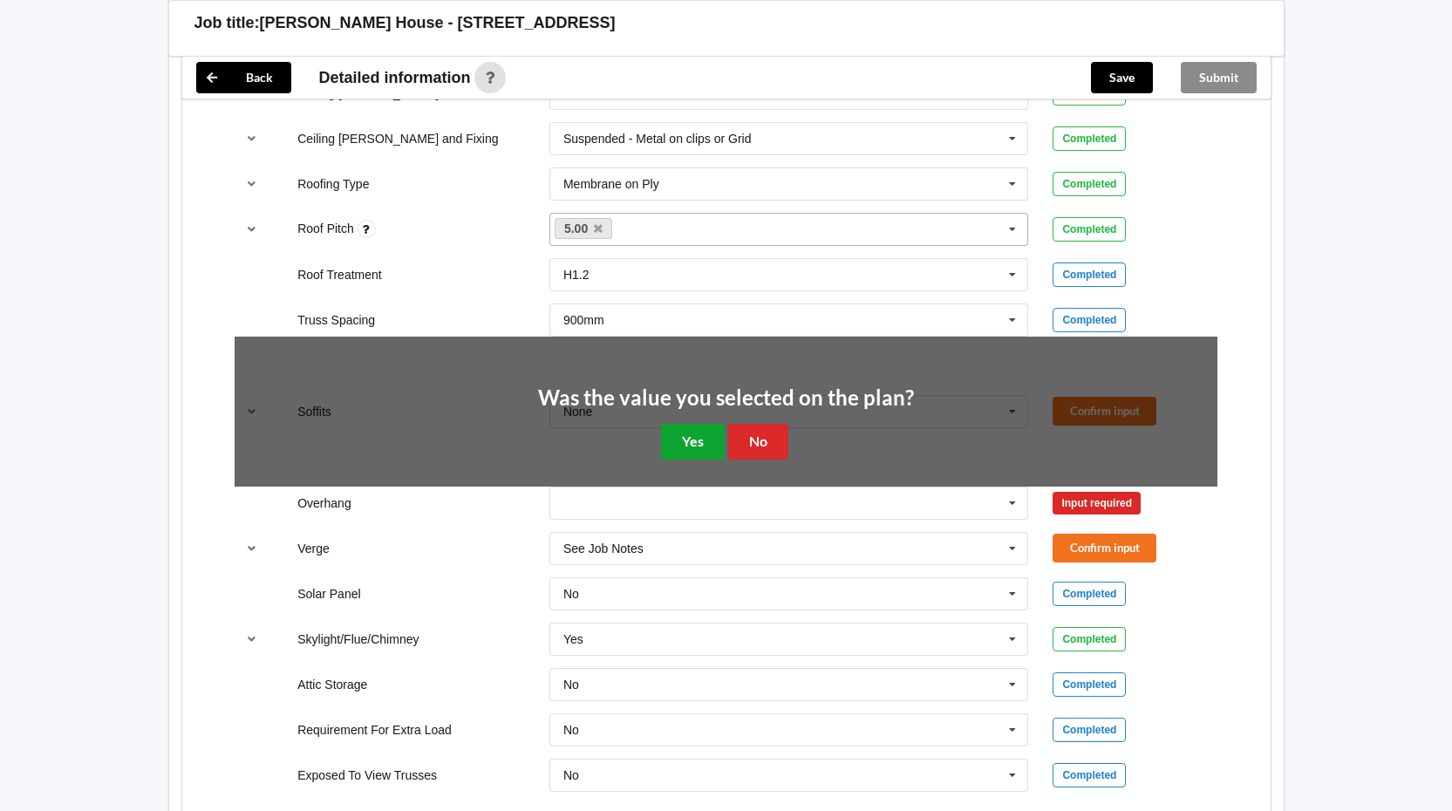
click at [673, 444] on button "Yes" at bounding box center [693, 442] width 64 height 36
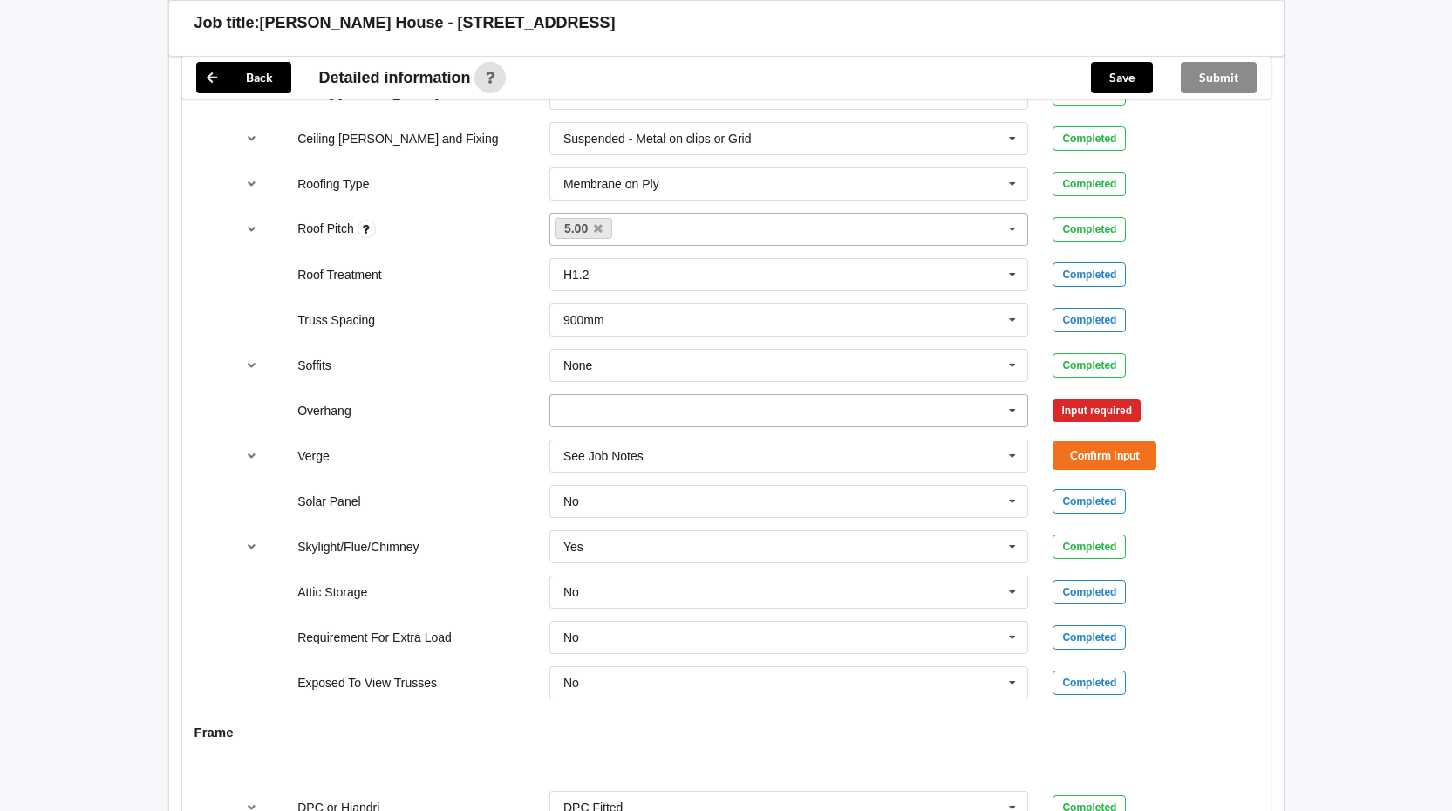
click at [1008, 410] on icon at bounding box center [1013, 411] width 26 height 32
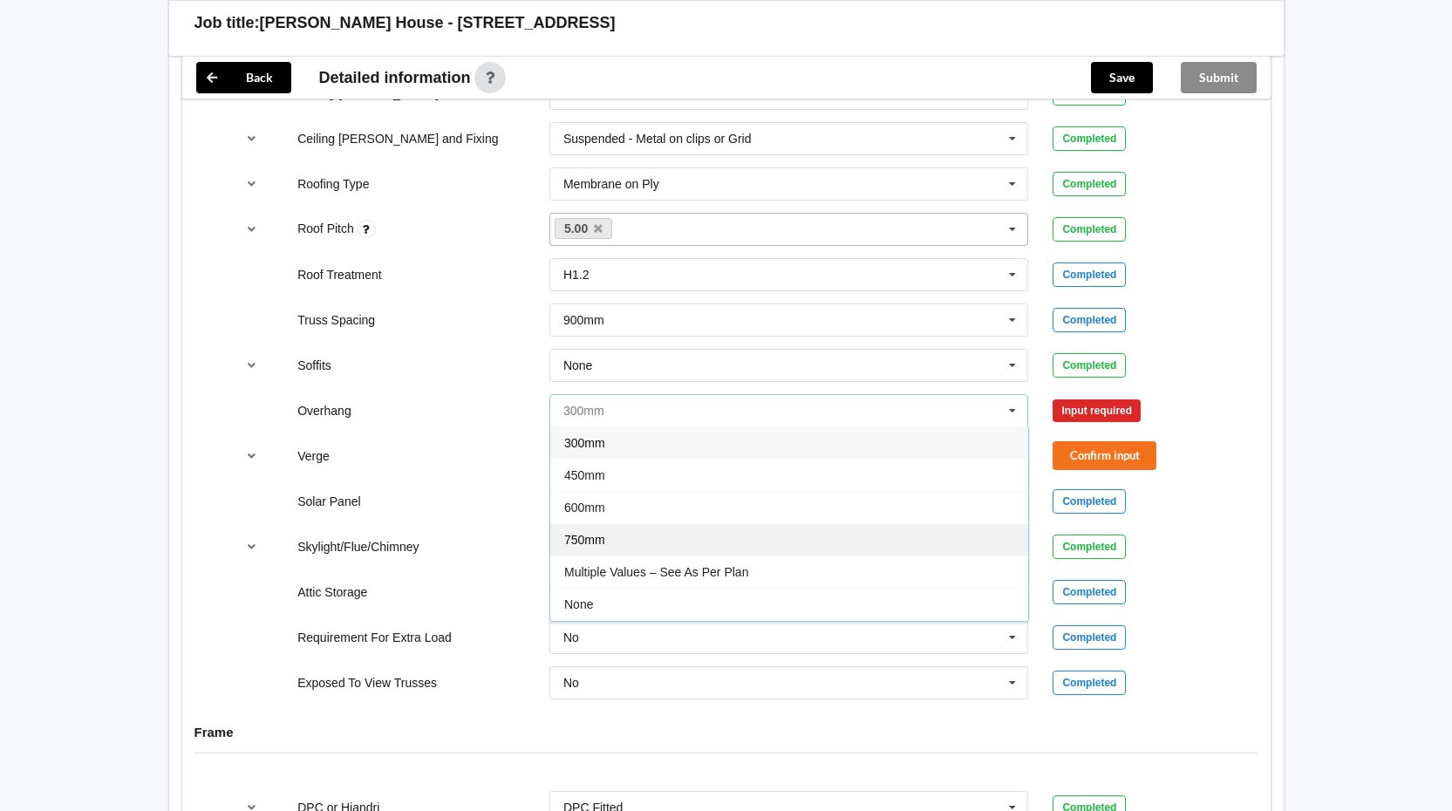
scroll to position [31, 0]
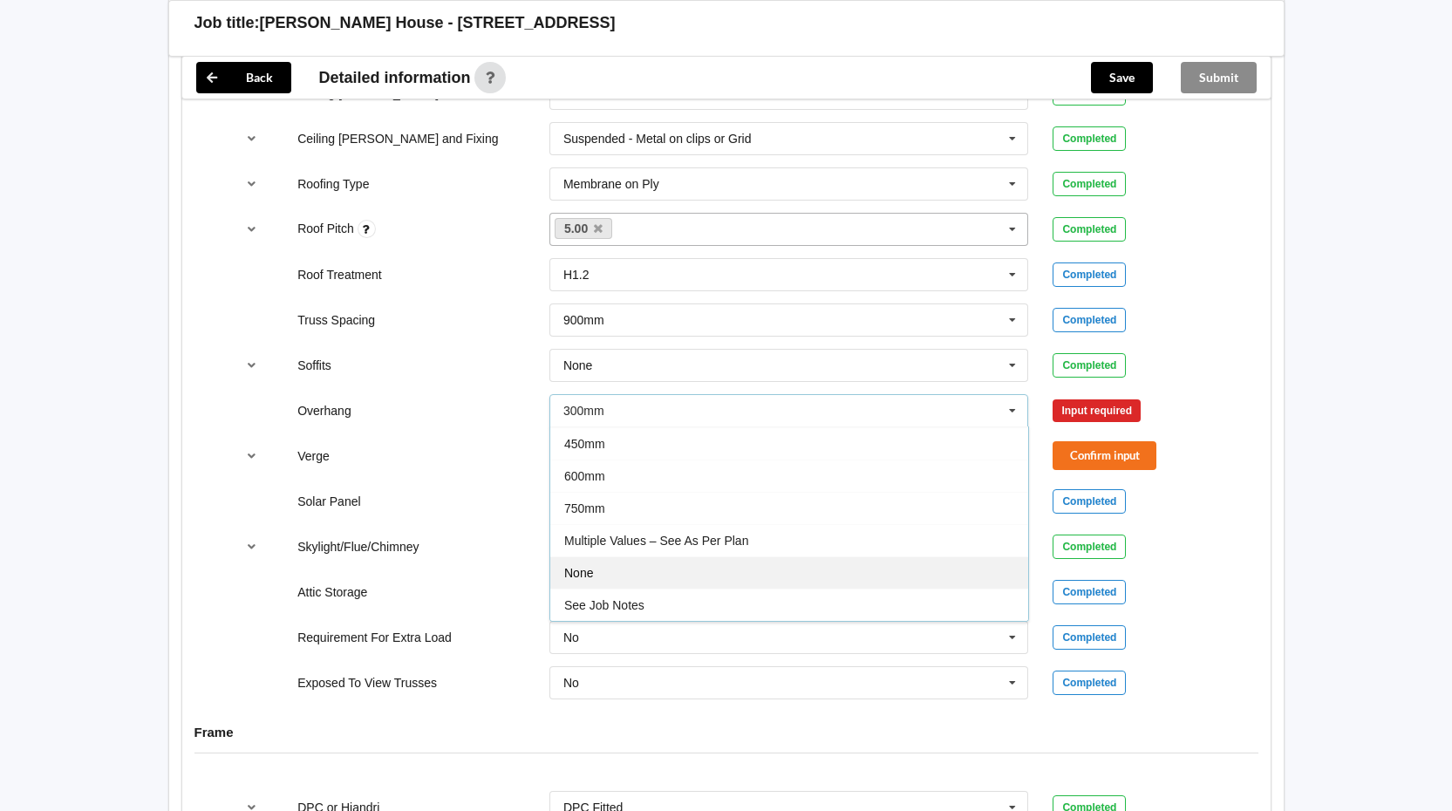
click at [664, 576] on div "None" at bounding box center [789, 572] width 478 height 32
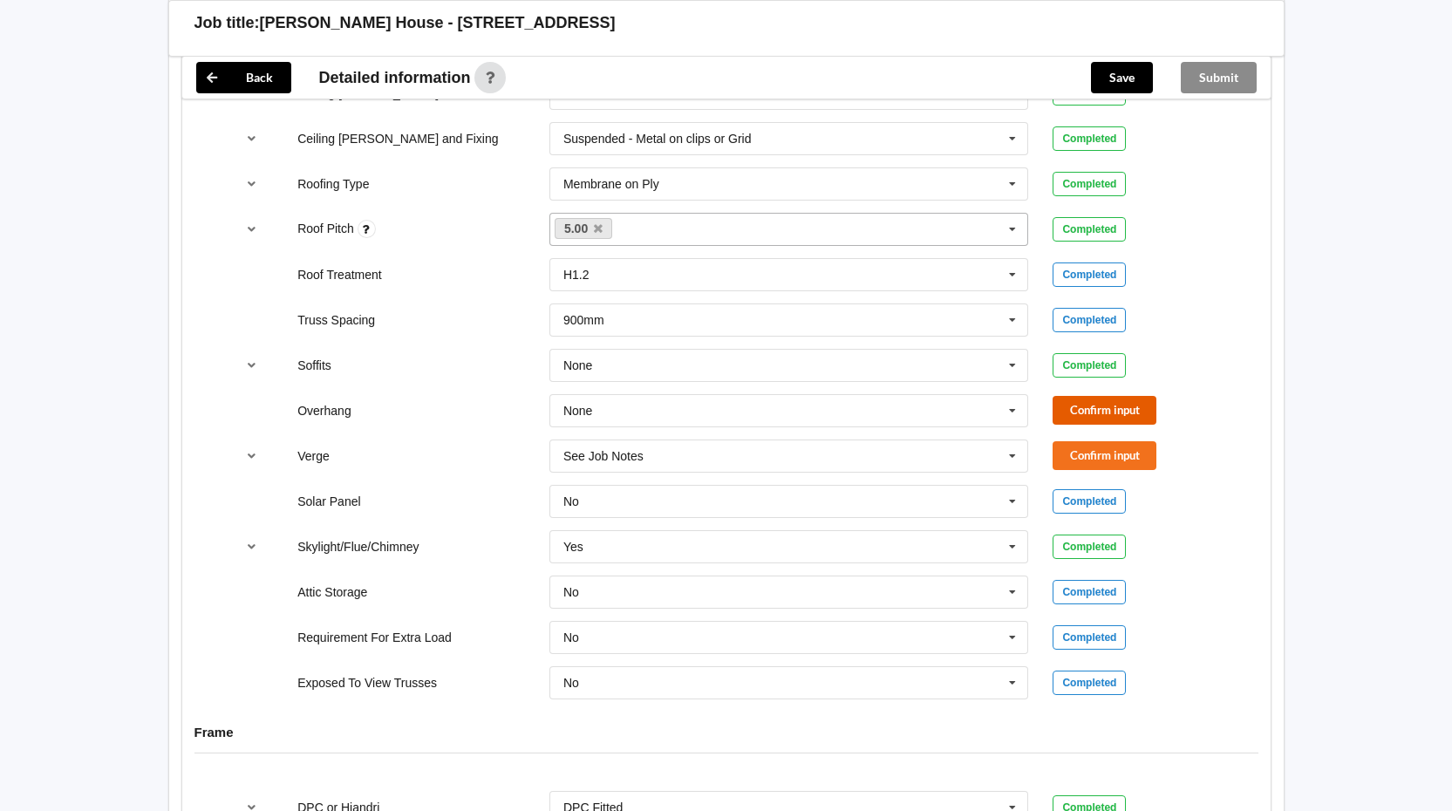
click at [1112, 411] on button "Confirm input" at bounding box center [1105, 410] width 104 height 29
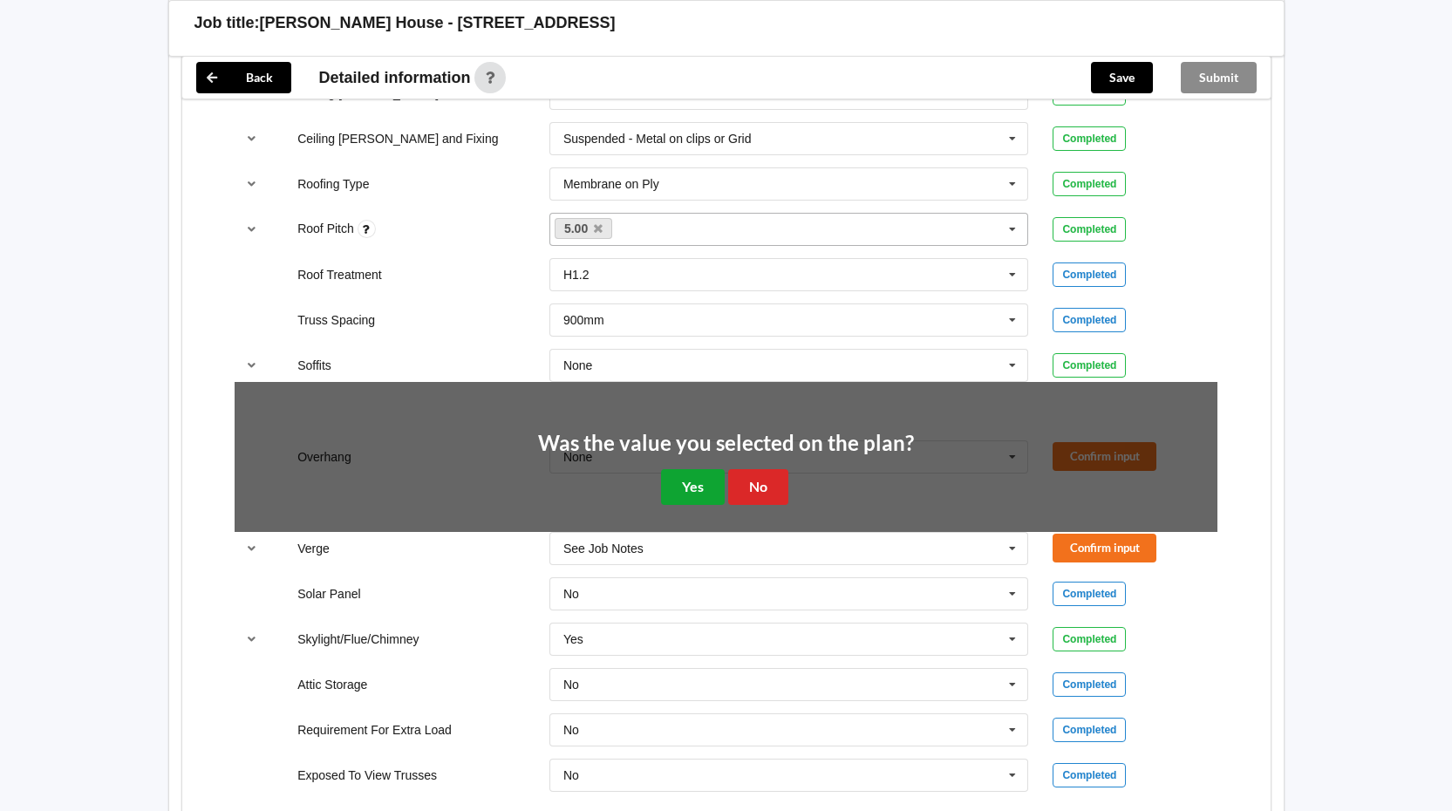
drag, startPoint x: 690, startPoint y: 488, endPoint x: 716, endPoint y: 482, distance: 26.9
click at [694, 488] on button "Yes" at bounding box center [693, 487] width 64 height 36
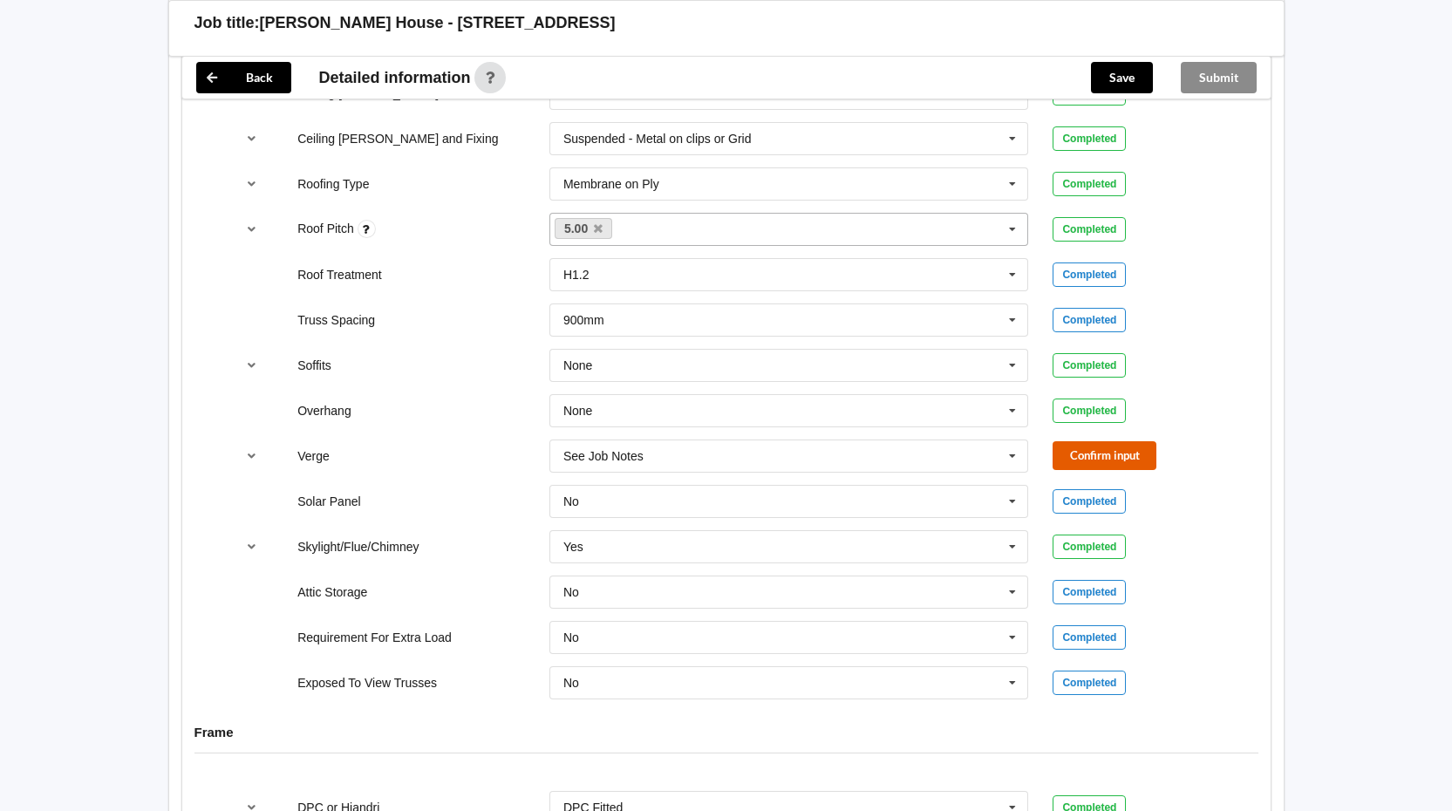
click at [1084, 445] on button "Confirm input" at bounding box center [1105, 455] width 104 height 29
click at [250, 543] on icon "reference-toggle" at bounding box center [251, 546] width 15 height 10
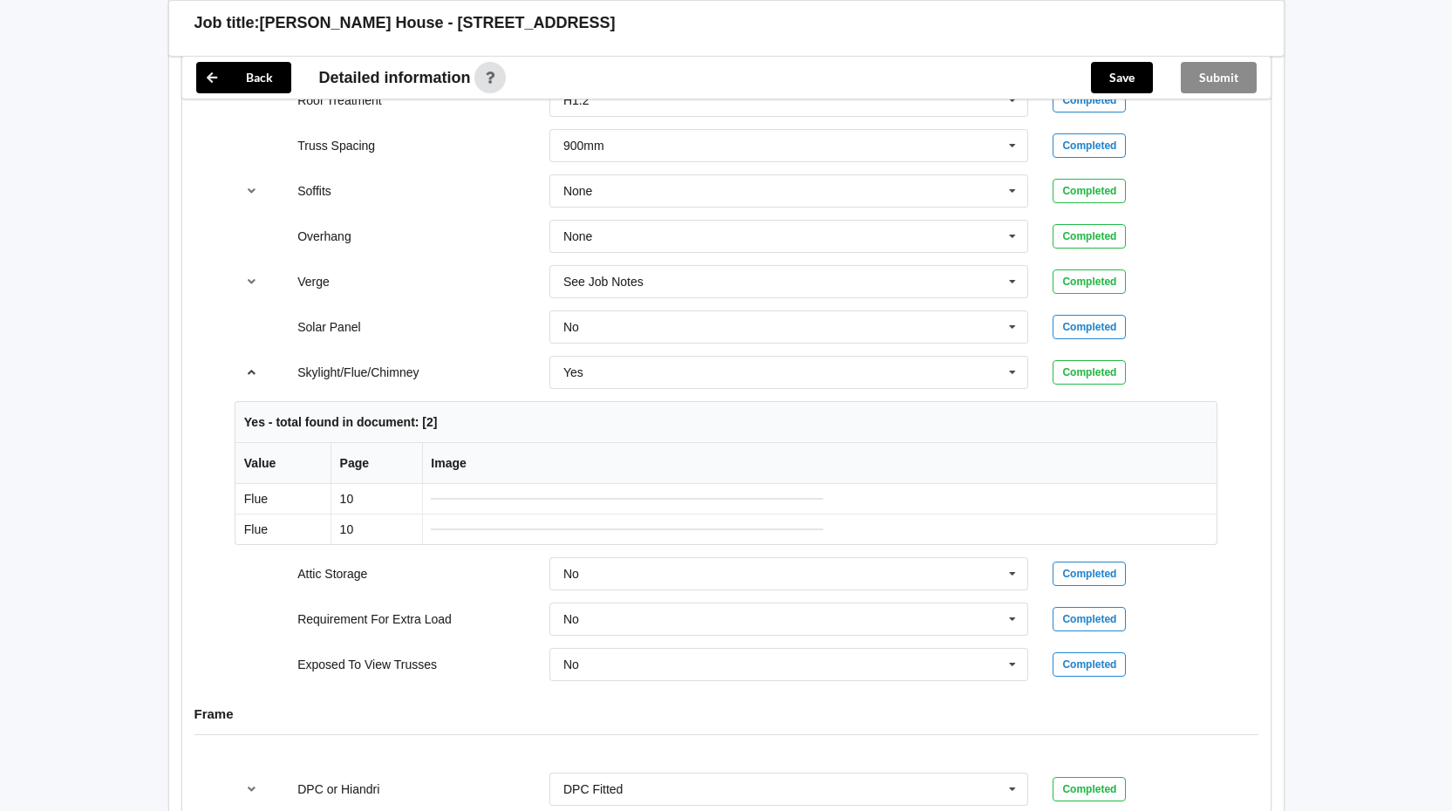
scroll to position [1450, 0]
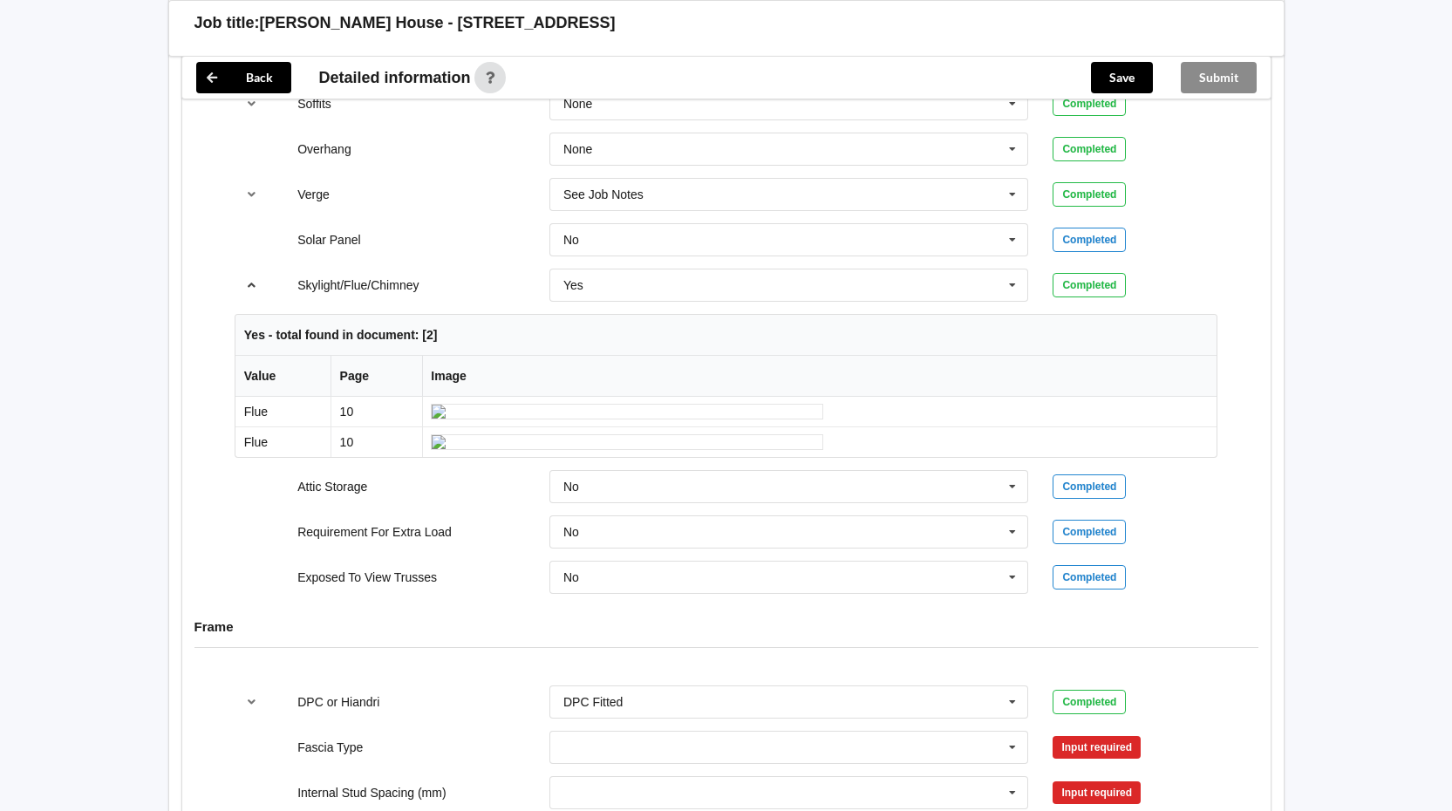
drag, startPoint x: 248, startPoint y: 285, endPoint x: 265, endPoint y: 297, distance: 20.8
click at [248, 286] on icon "reference-toggle" at bounding box center [251, 284] width 15 height 10
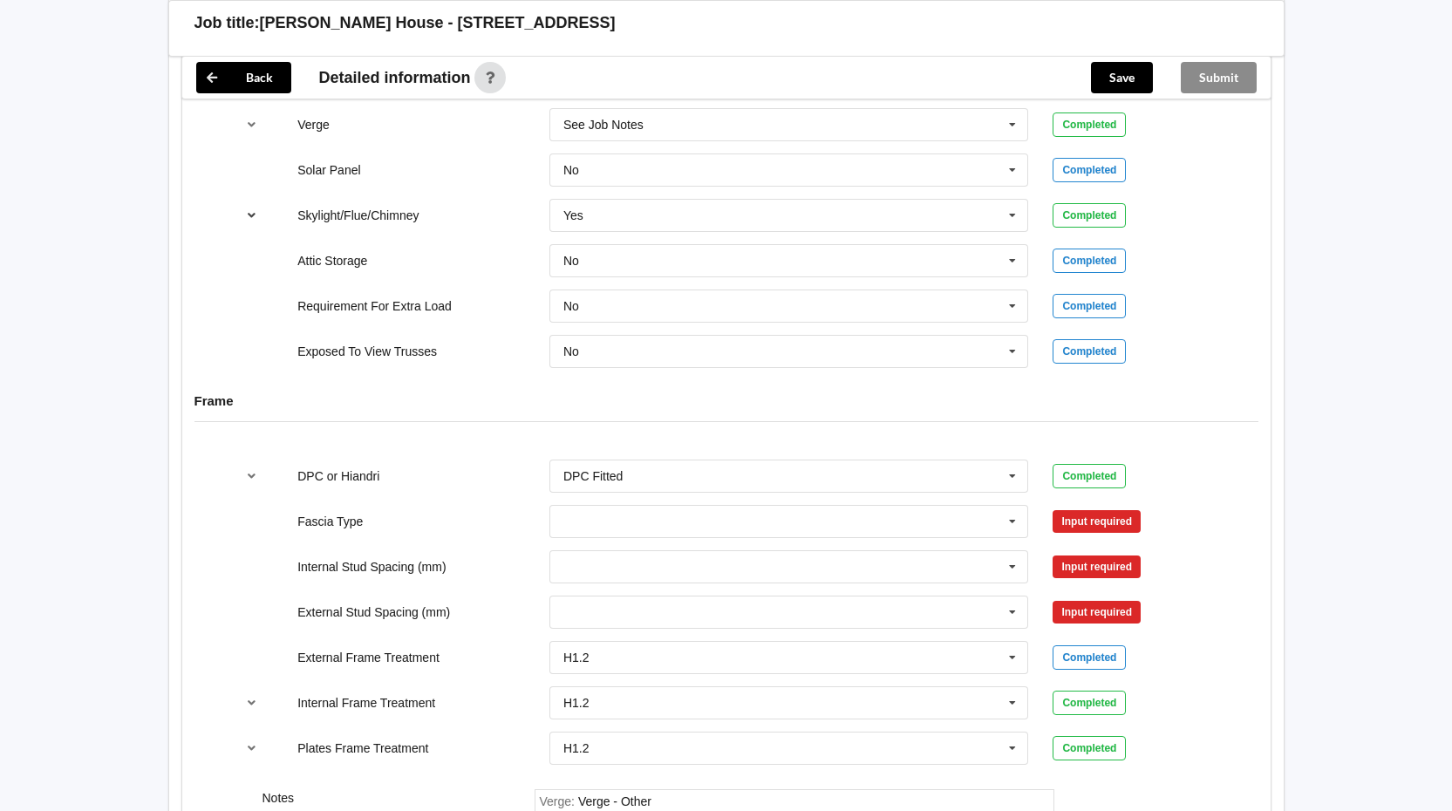
scroll to position [1711, 0]
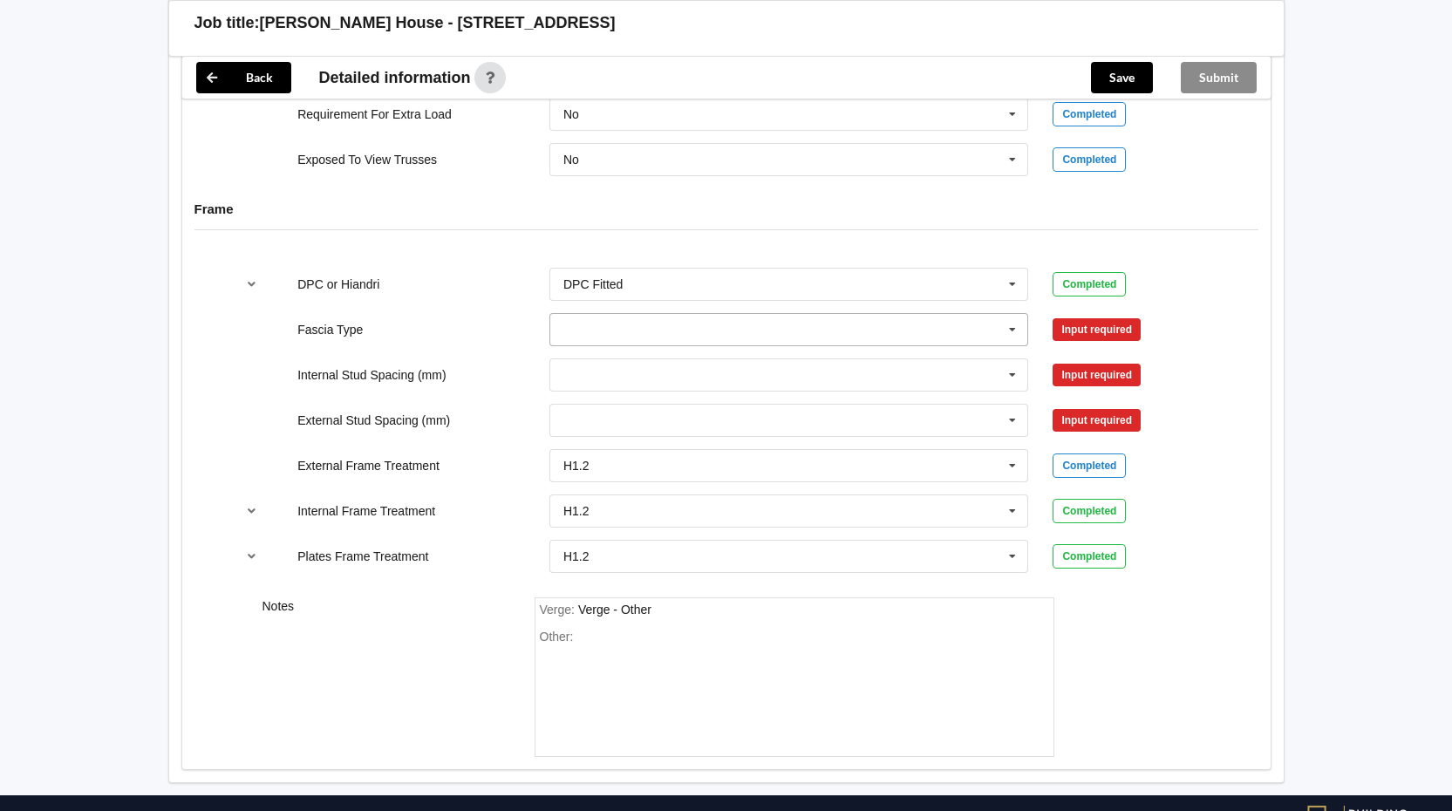
click at [1013, 332] on icon at bounding box center [1013, 330] width 26 height 32
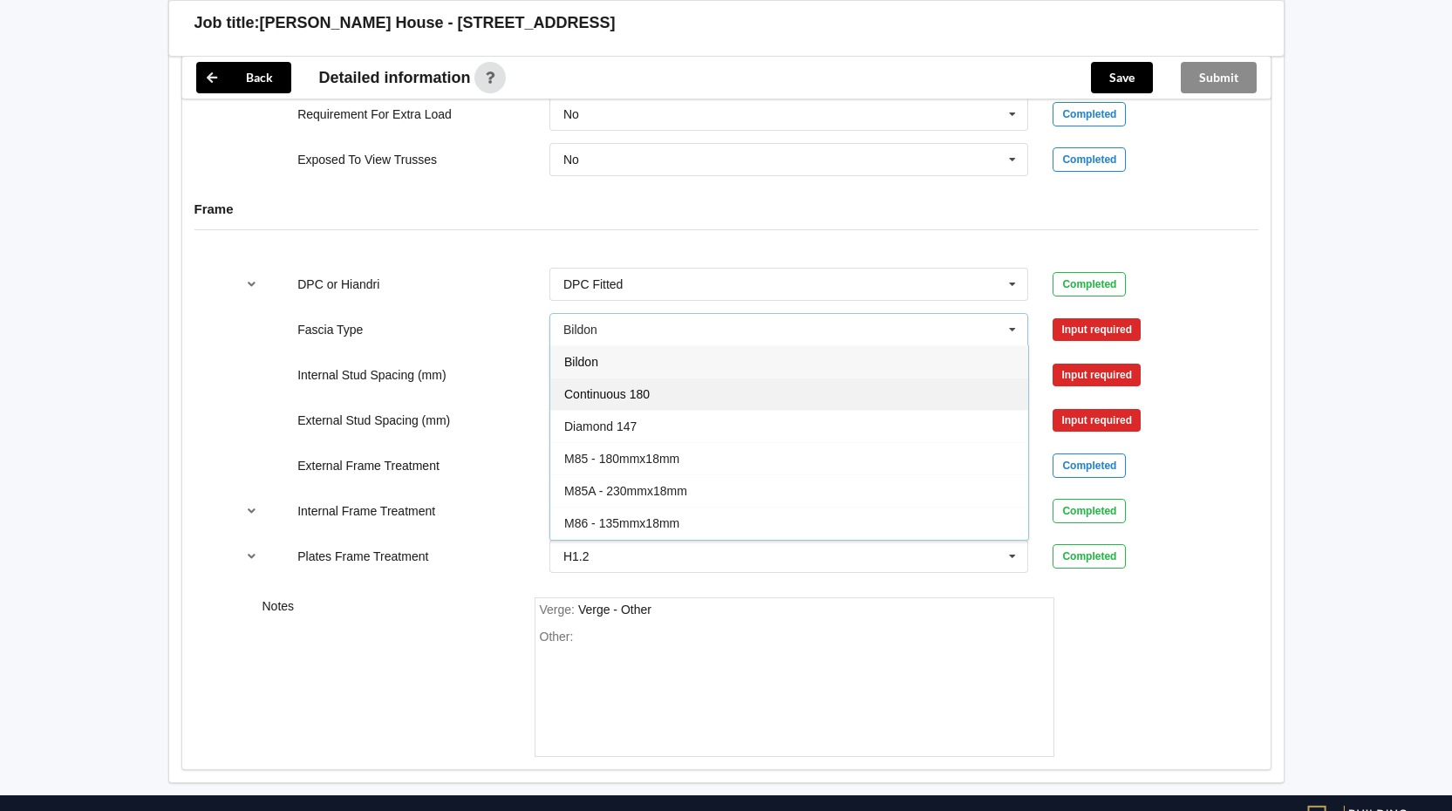
click at [674, 393] on div "Continuous 180" at bounding box center [789, 394] width 478 height 32
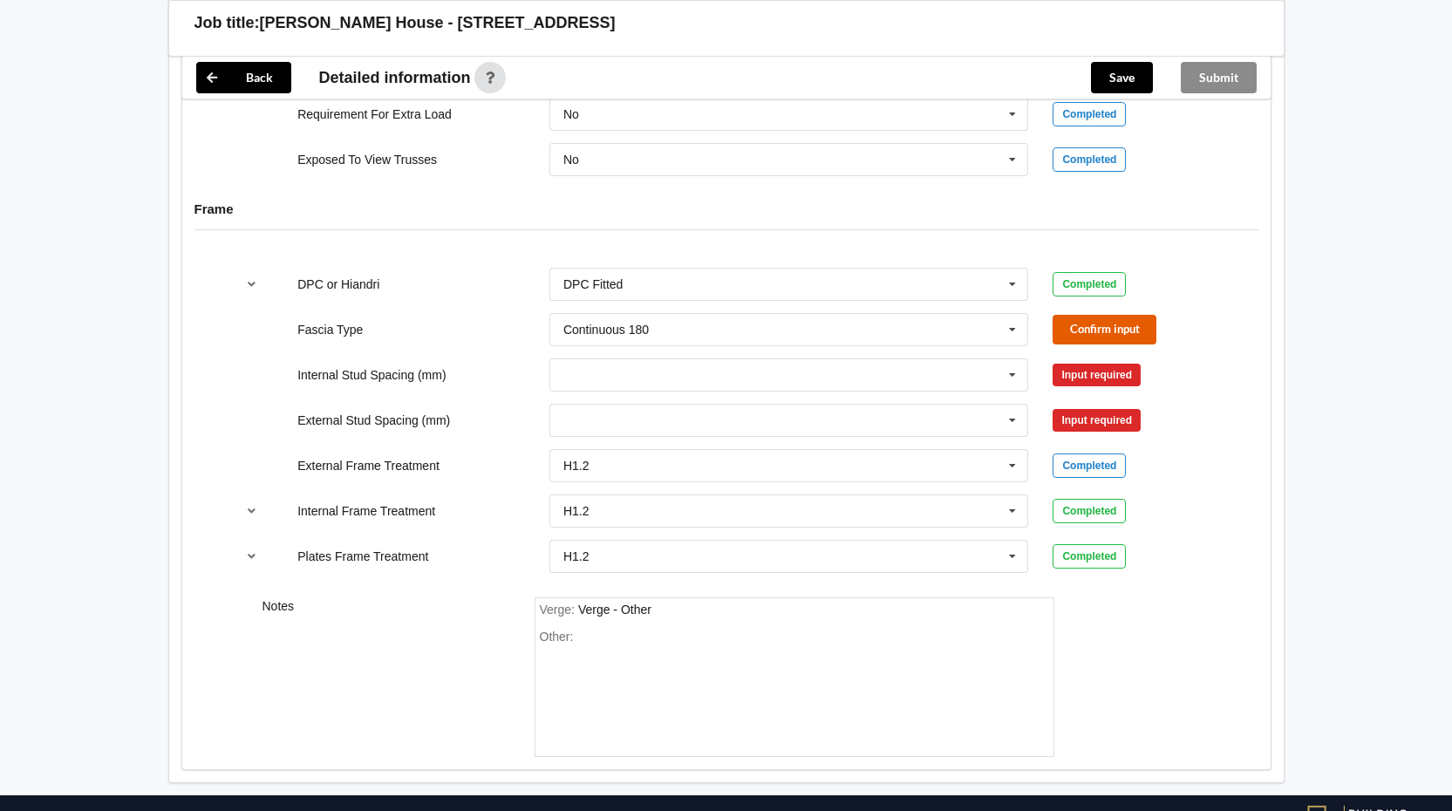
click at [1140, 324] on button "Confirm input" at bounding box center [1105, 329] width 104 height 29
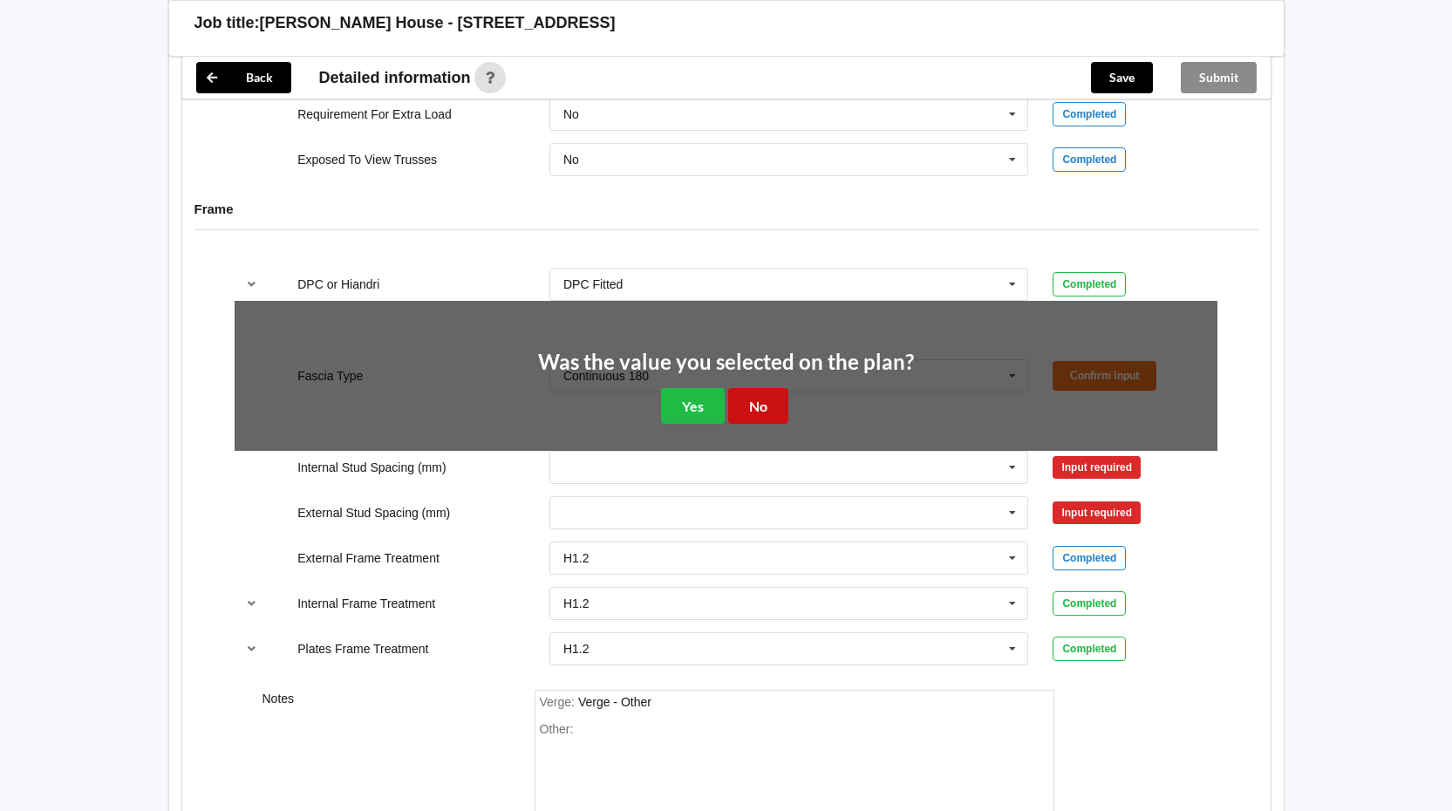
click at [777, 397] on button "No" at bounding box center [758, 406] width 60 height 36
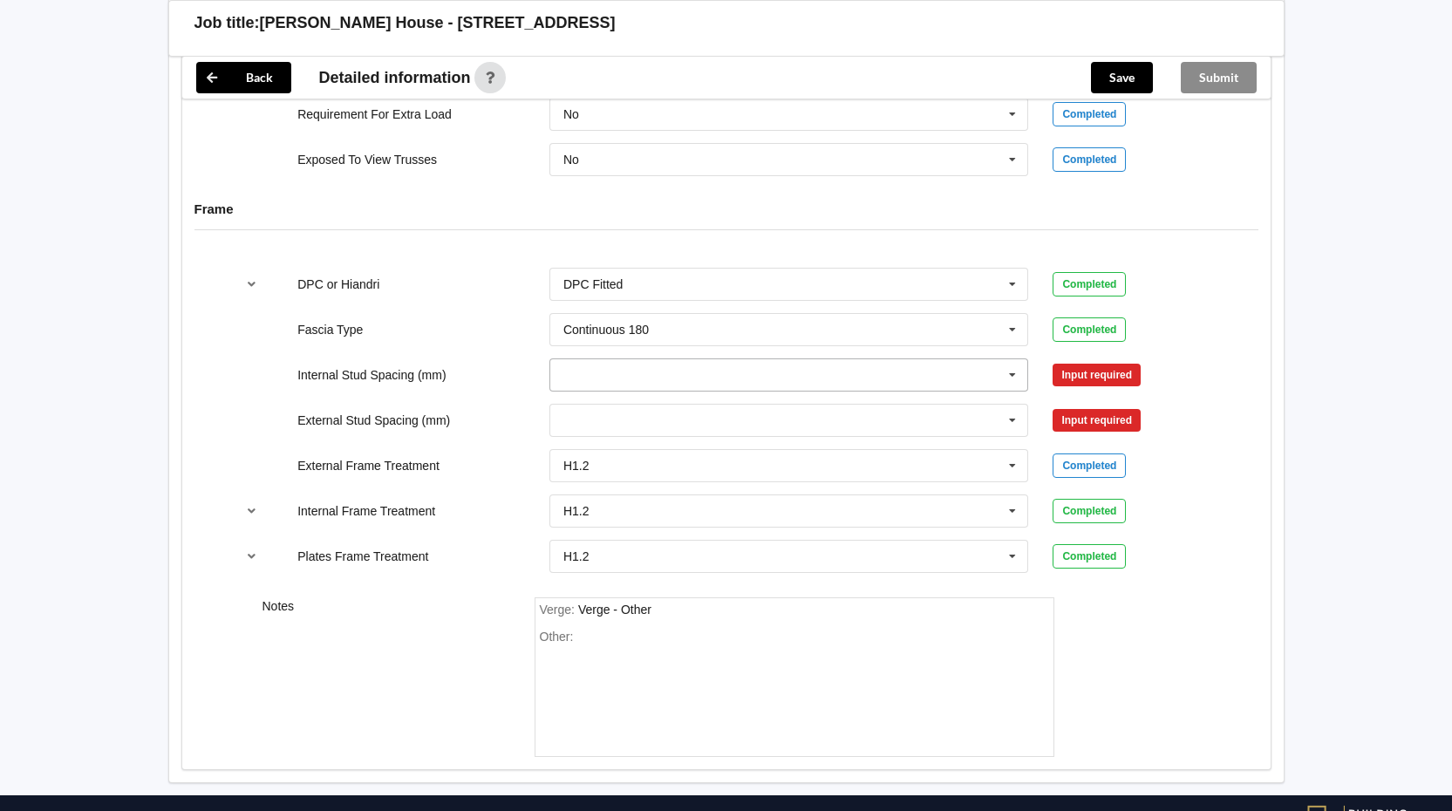
click at [1014, 375] on icon at bounding box center [1013, 375] width 26 height 32
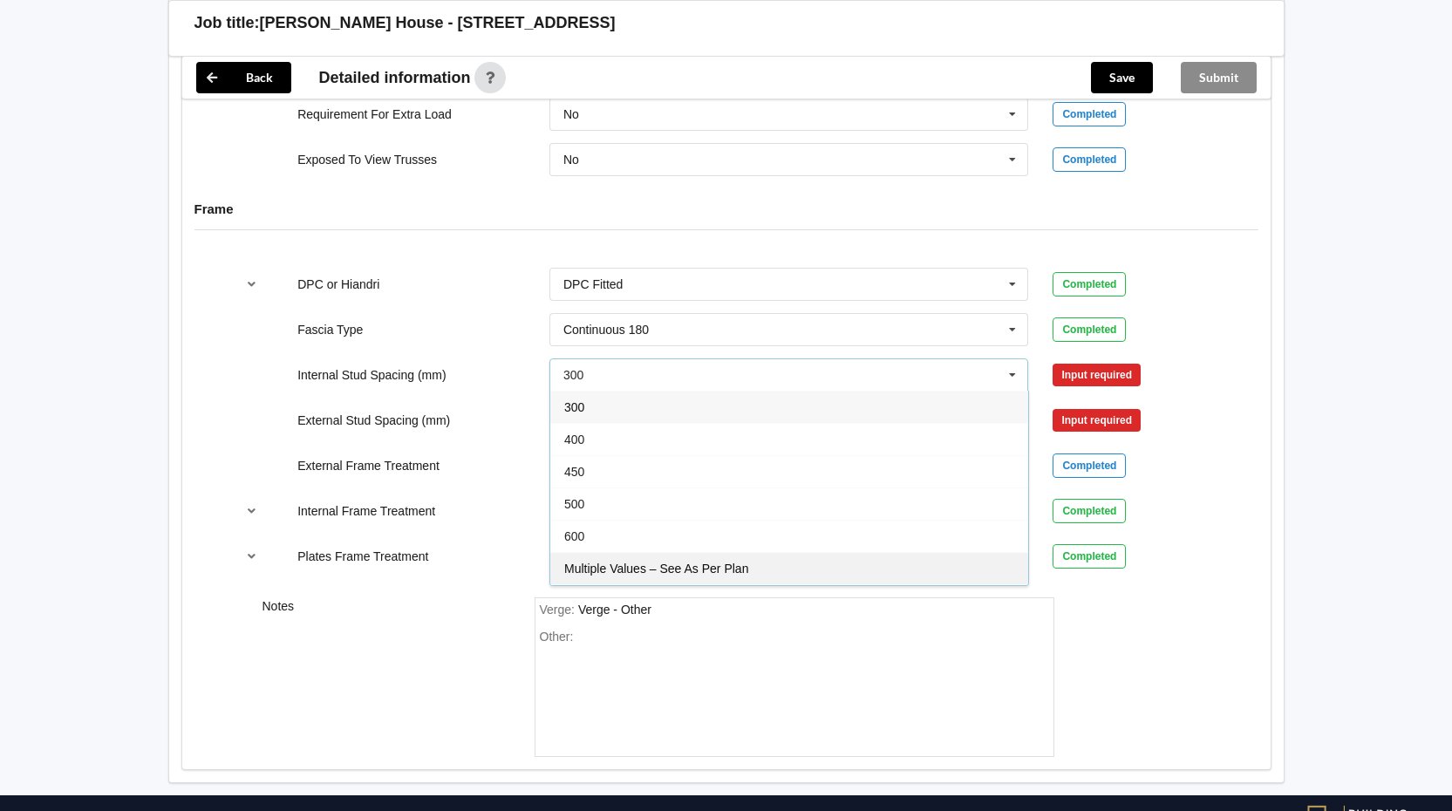
click at [661, 572] on span "Multiple Values – See As Per Plan" at bounding box center [656, 569] width 184 height 14
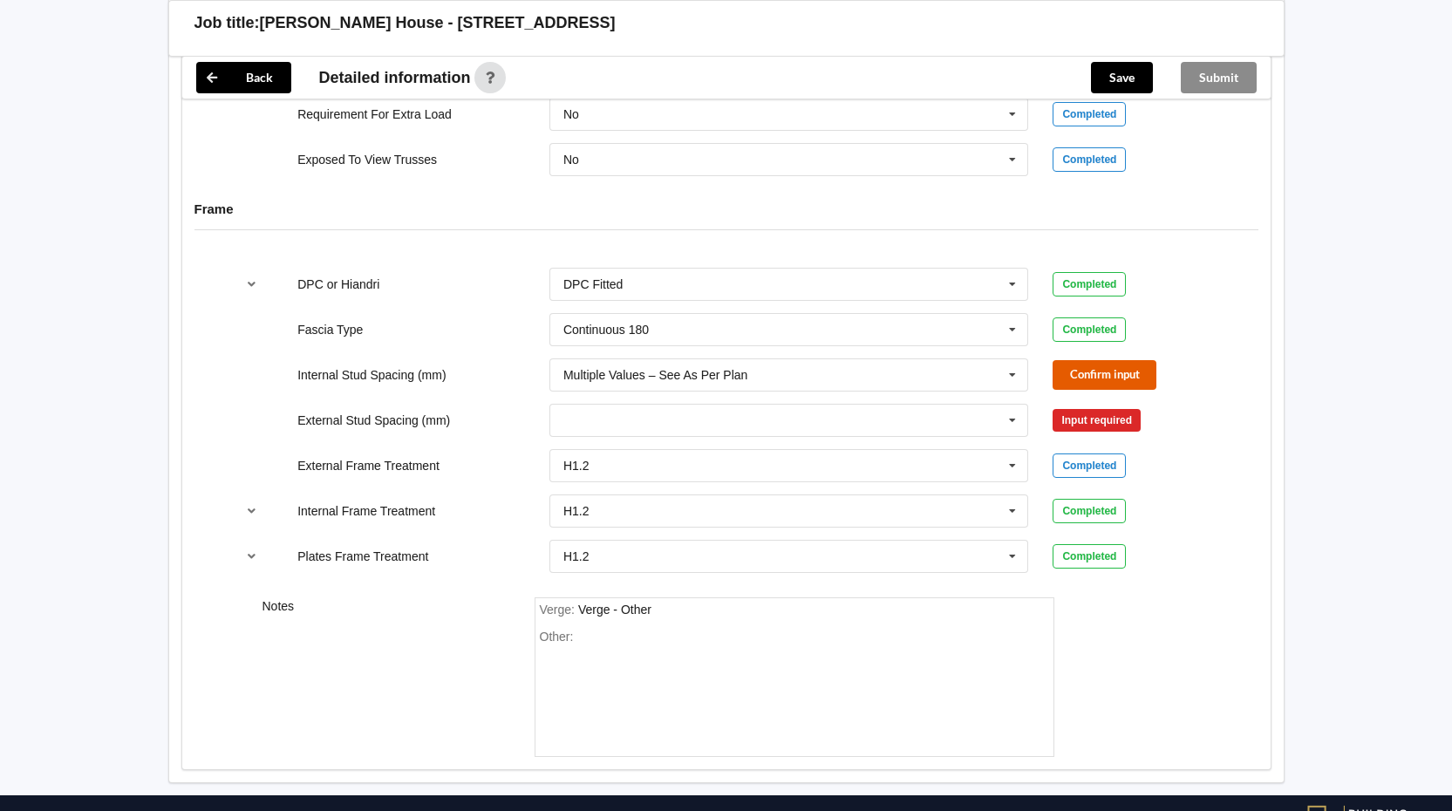
click at [1085, 377] on button "Confirm input" at bounding box center [1105, 374] width 104 height 29
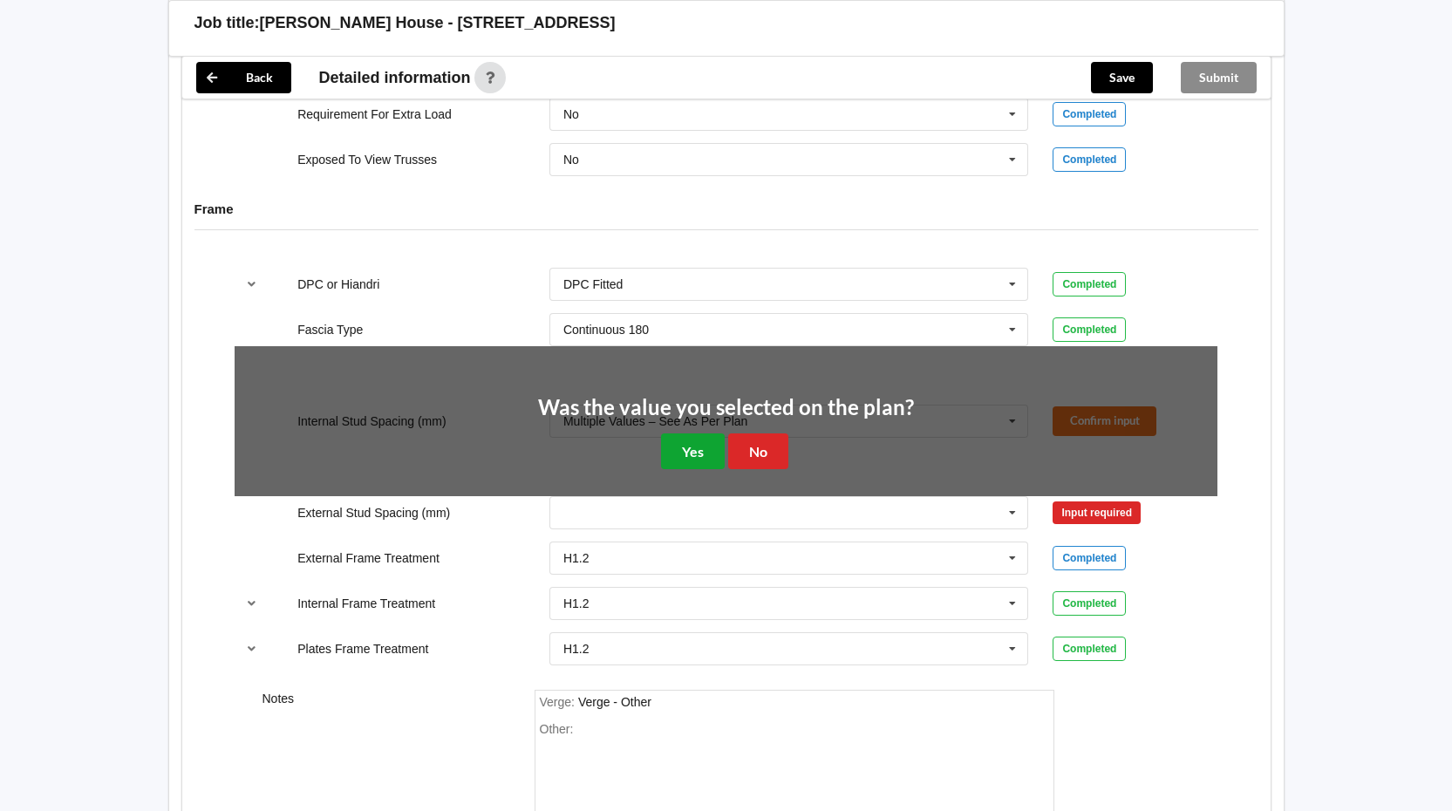
click at [702, 452] on button "Yes" at bounding box center [693, 451] width 64 height 36
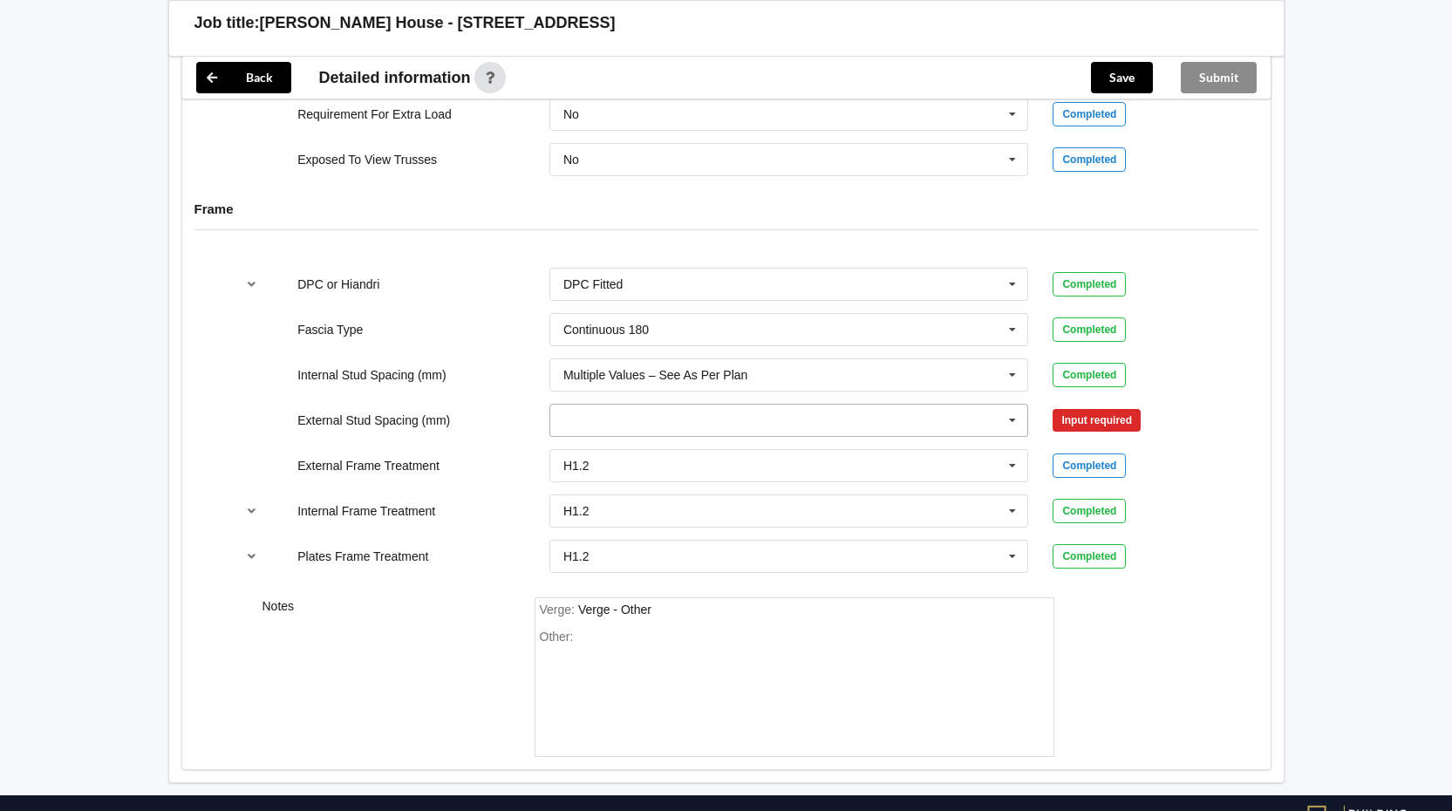
click at [1016, 422] on icon at bounding box center [1013, 421] width 26 height 32
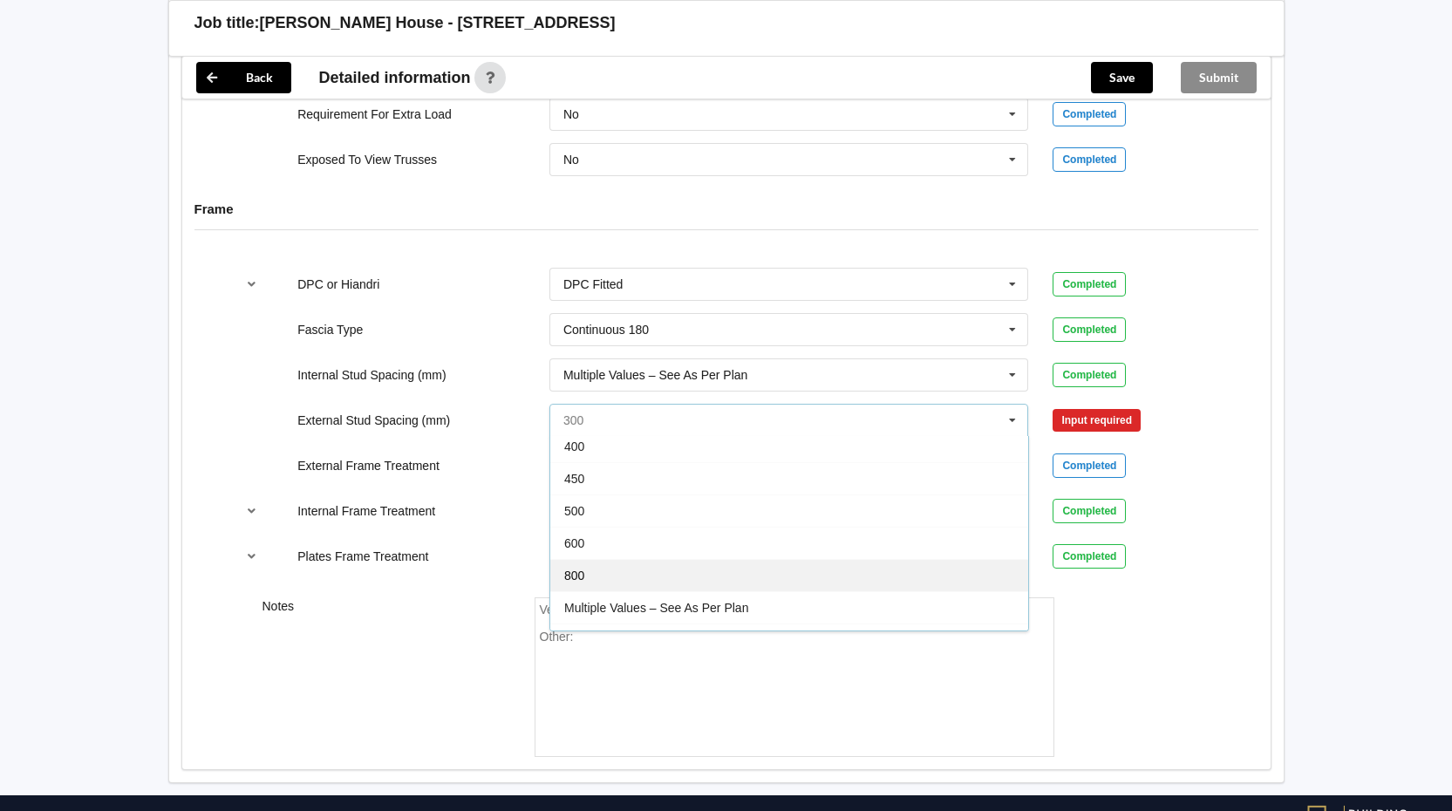
scroll to position [96, 0]
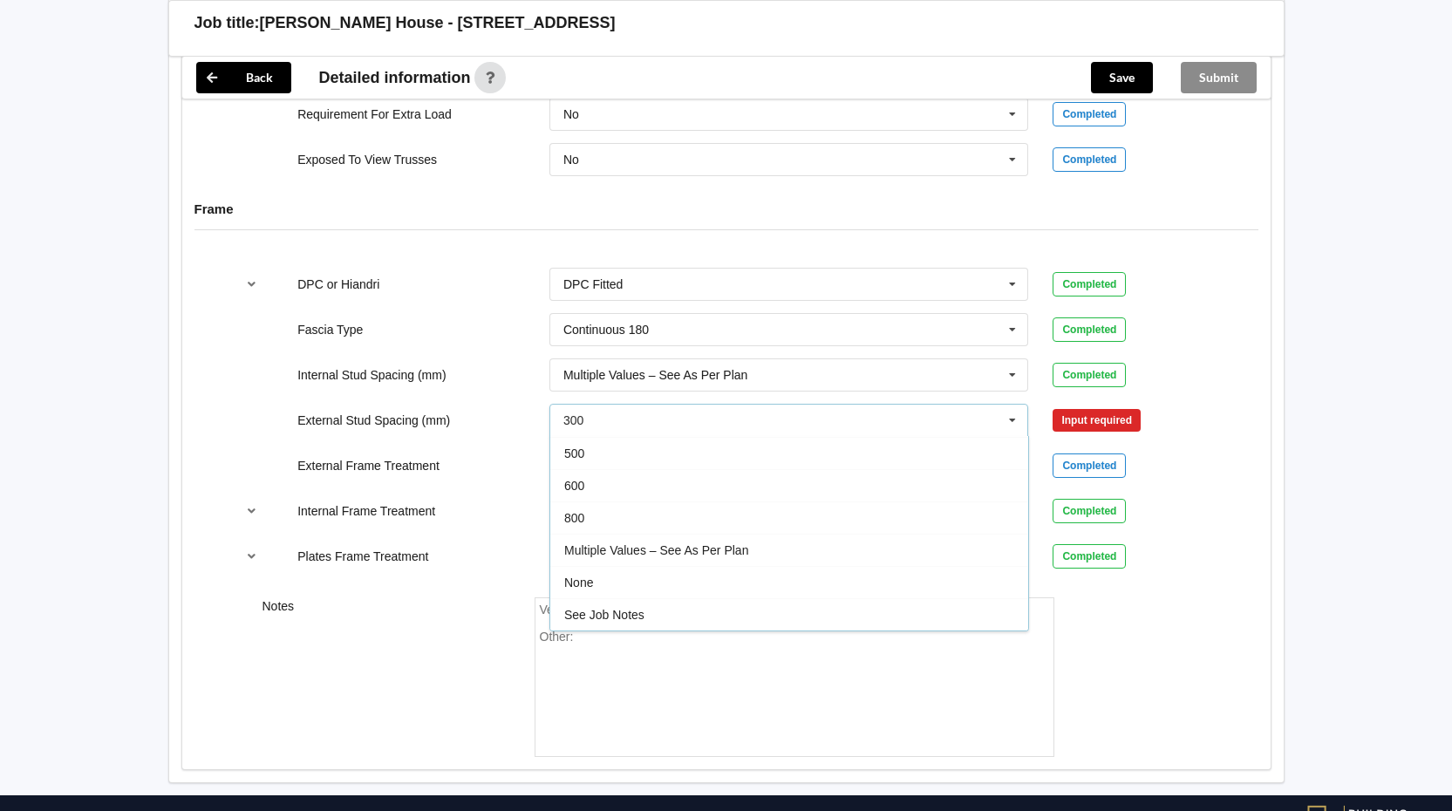
drag, startPoint x: 657, startPoint y: 550, endPoint x: 866, endPoint y: 514, distance: 212.5
click at [659, 550] on span "Multiple Values – See As Per Plan" at bounding box center [656, 550] width 184 height 14
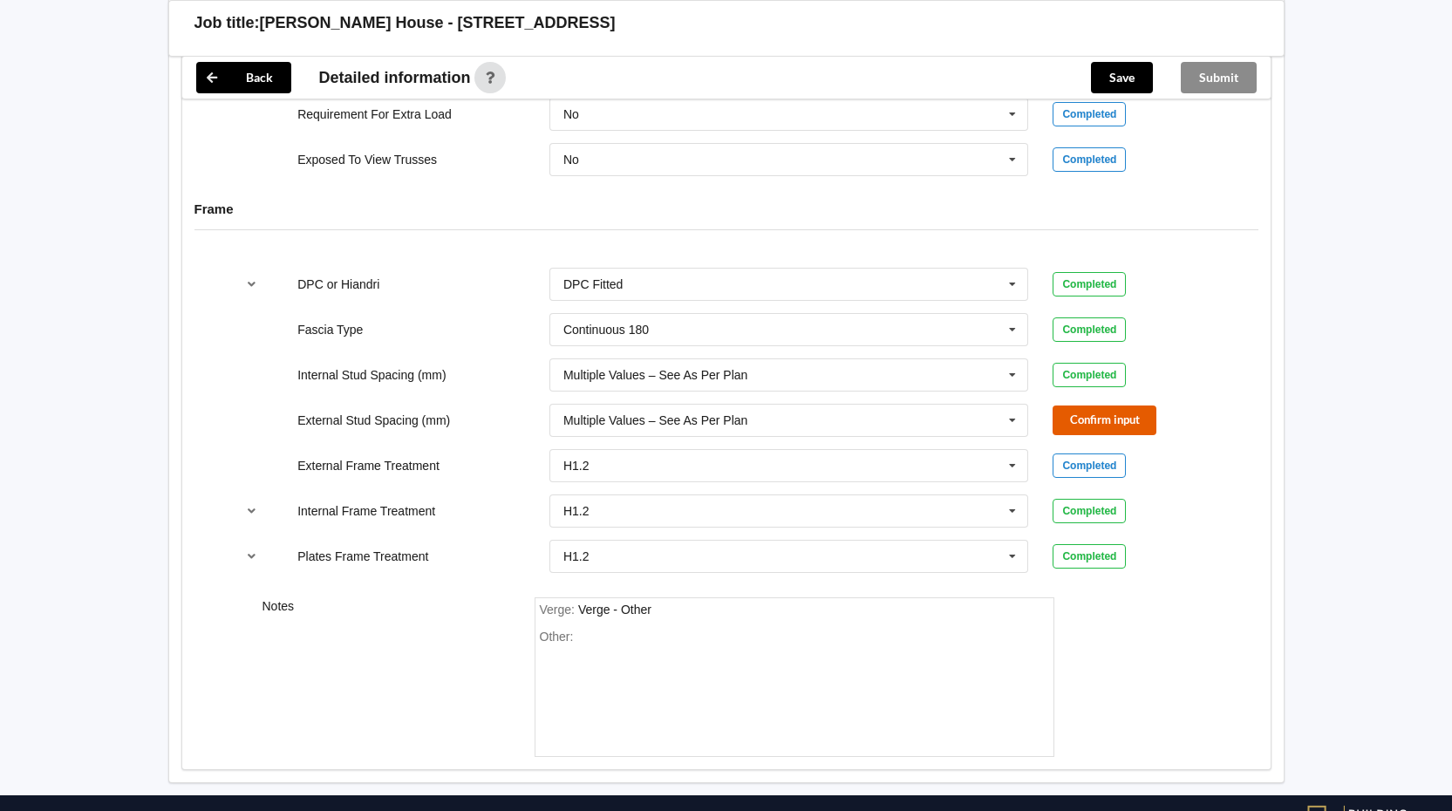
click at [1099, 415] on button "Confirm input" at bounding box center [1105, 420] width 104 height 29
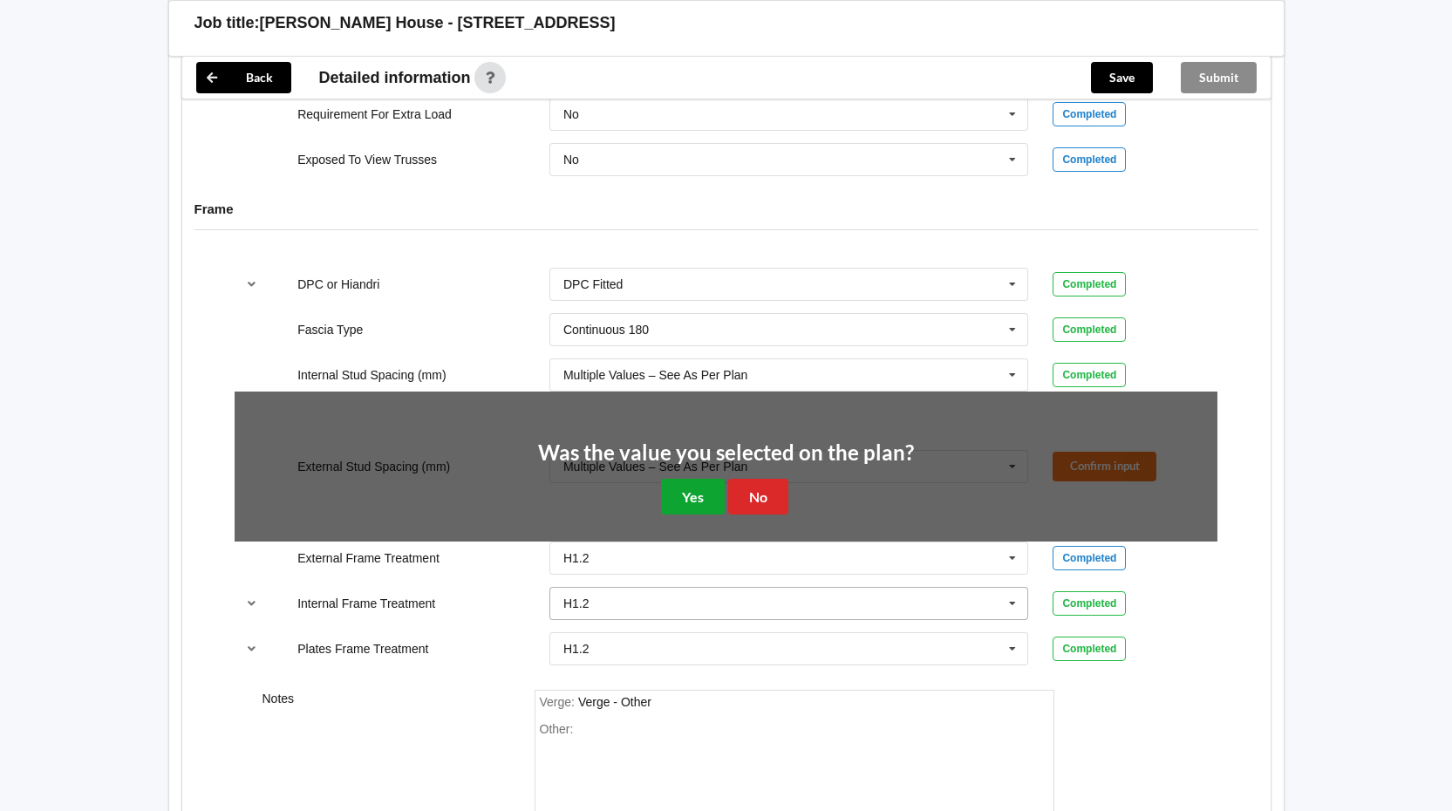
click at [689, 505] on button "Yes" at bounding box center [693, 497] width 64 height 36
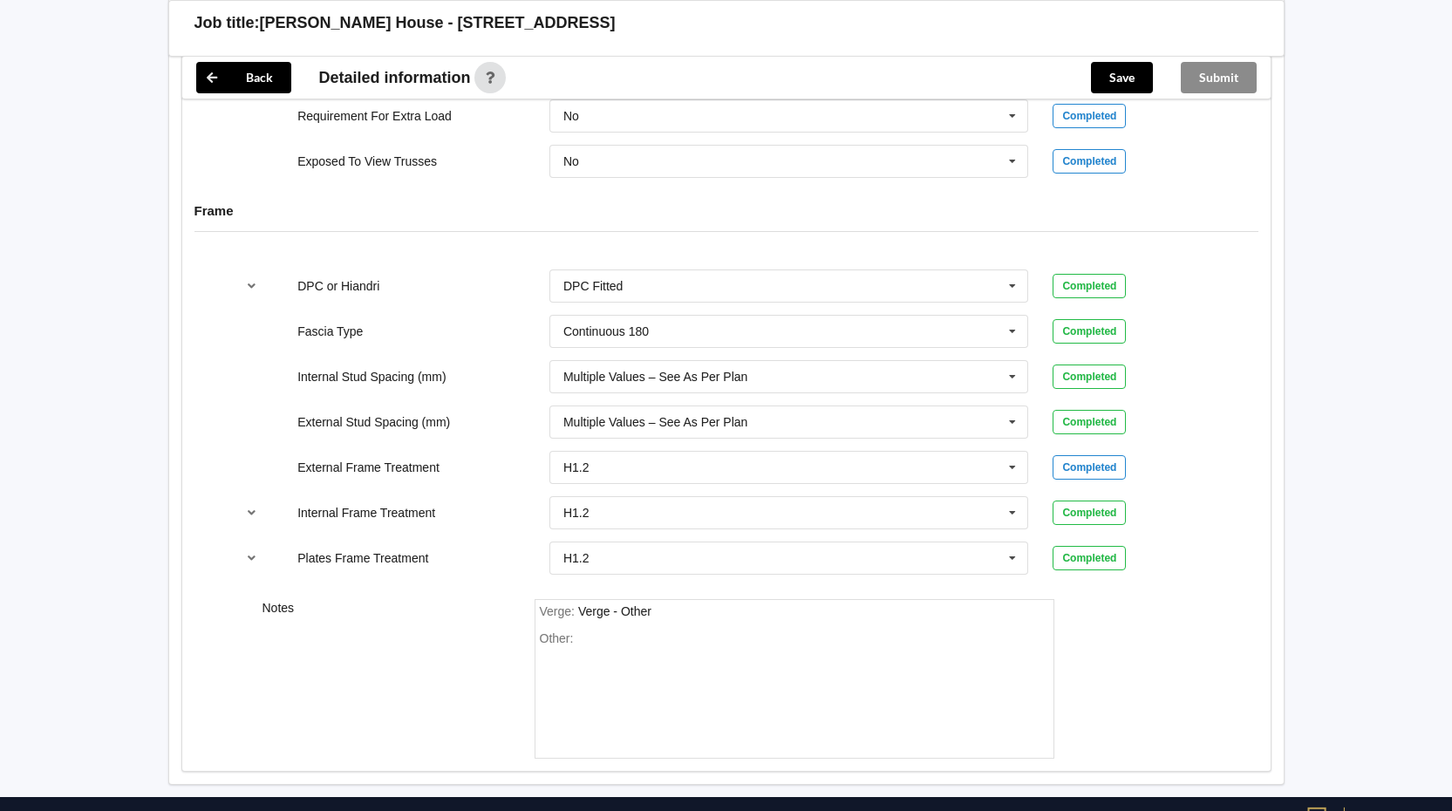
scroll to position [1783, 0]
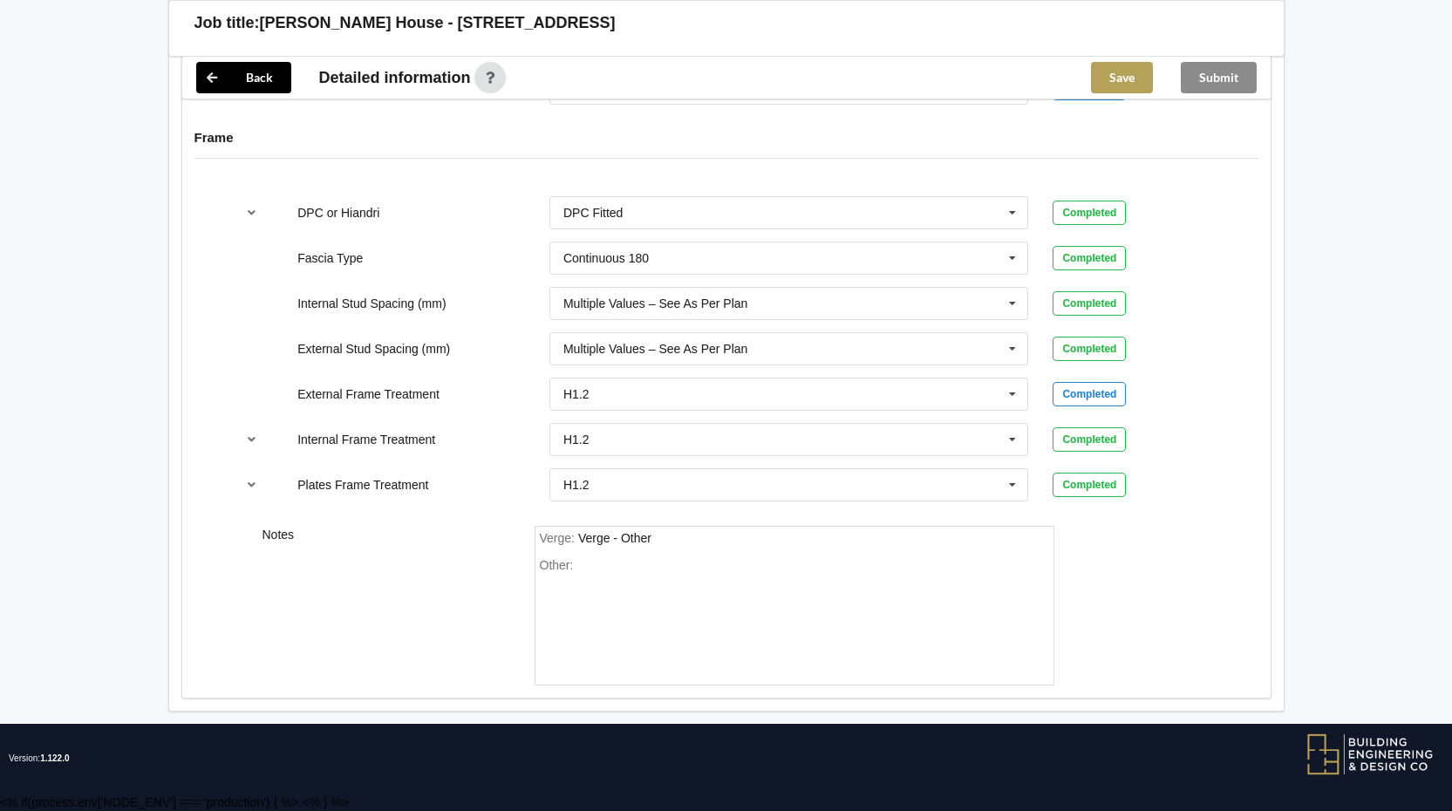
click at [1116, 89] on button "Save" at bounding box center [1122, 77] width 62 height 31
click at [1204, 84] on button "Submit" at bounding box center [1219, 77] width 76 height 31
